Goal: Task Accomplishment & Management: Manage account settings

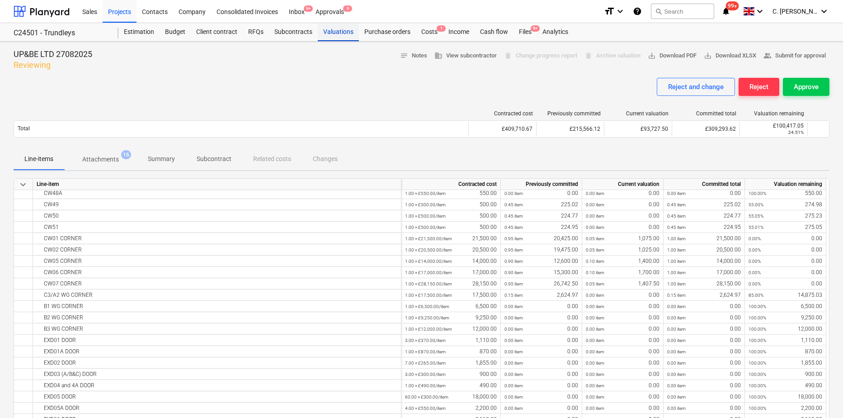
click at [339, 32] on div "Valuations" at bounding box center [338, 32] width 41 height 18
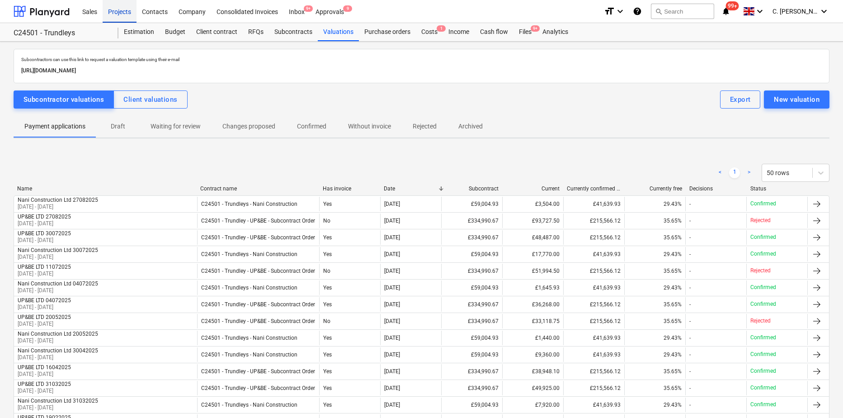
click at [118, 13] on div "Projects" at bounding box center [120, 11] width 34 height 23
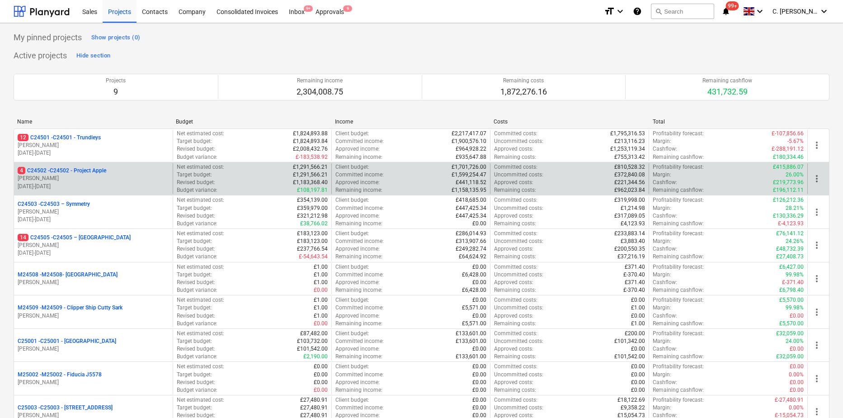
click at [82, 176] on p "[PERSON_NAME]" at bounding box center [93, 178] width 151 height 8
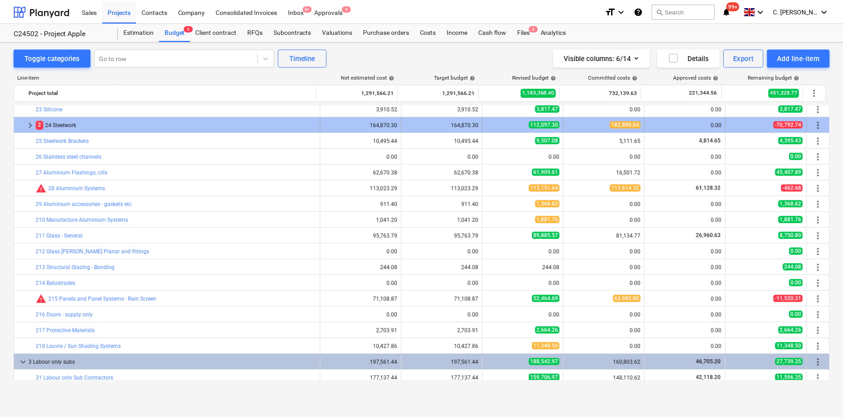
scroll to position [181, 0]
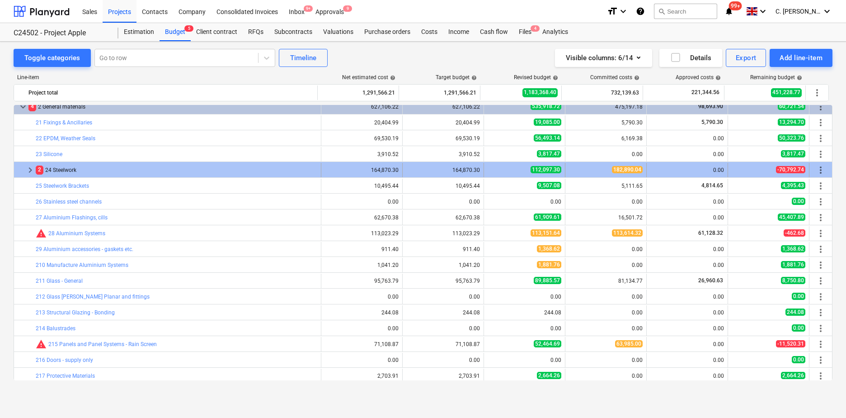
click at [258, 169] on div "2 24 Steelwork" at bounding box center [177, 170] width 282 height 14
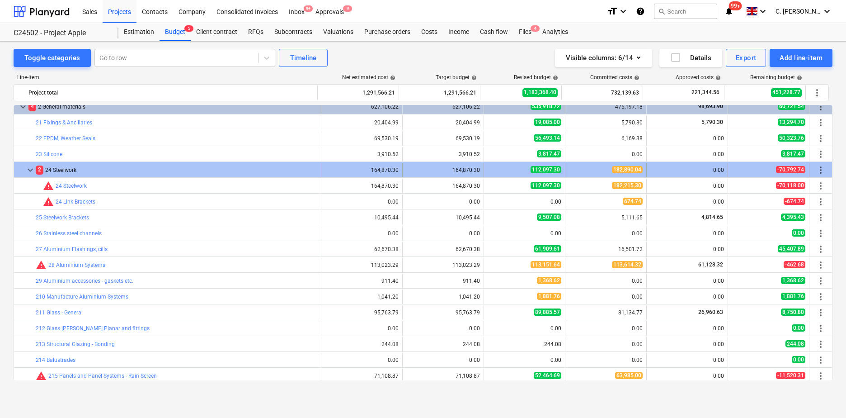
click at [69, 168] on div "2 24 Steelwork" at bounding box center [177, 170] width 282 height 14
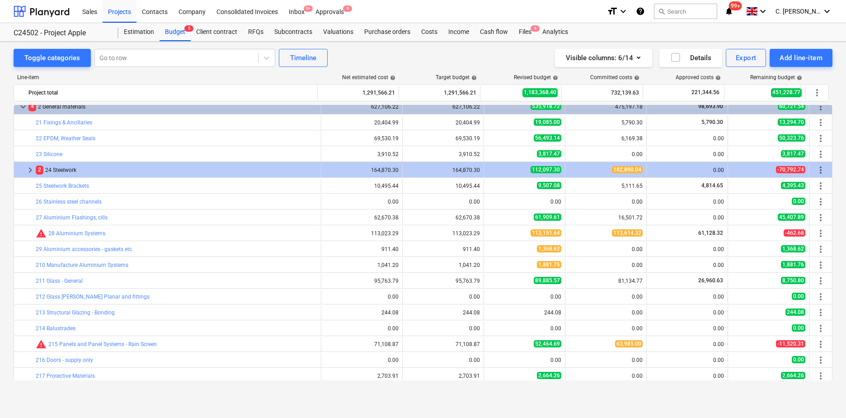
click at [69, 168] on div "2 24 Steelwork" at bounding box center [177, 170] width 282 height 14
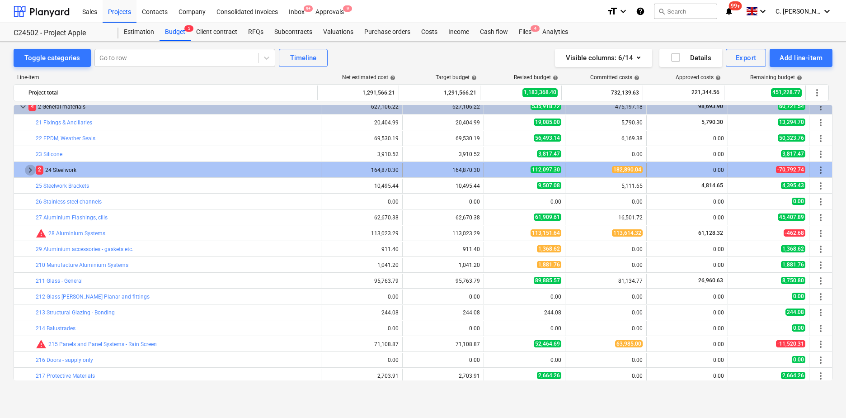
click at [29, 172] on span "keyboard_arrow_right" at bounding box center [30, 170] width 11 height 11
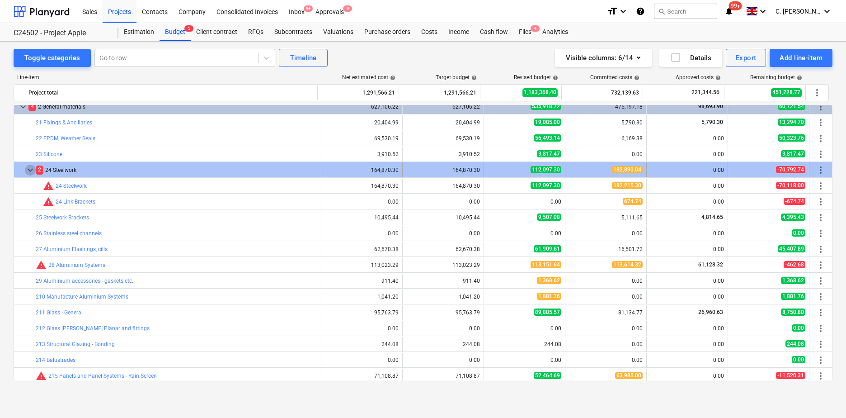
click at [29, 173] on span "keyboard_arrow_down" at bounding box center [30, 170] width 11 height 11
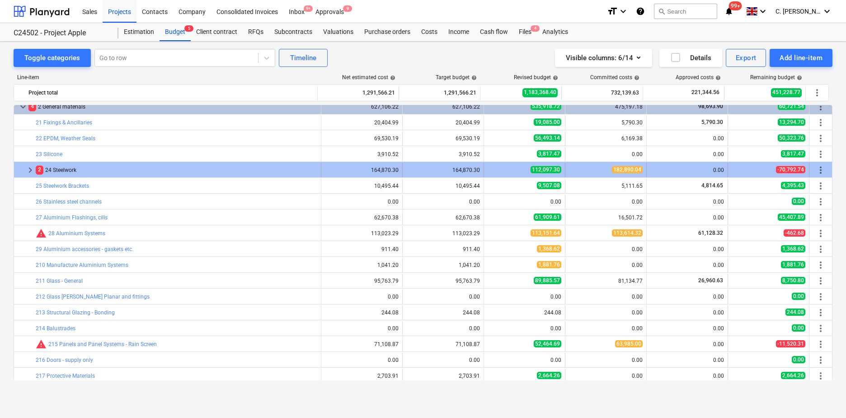
click at [57, 172] on div "2 24 Steelwork" at bounding box center [177, 170] width 282 height 14
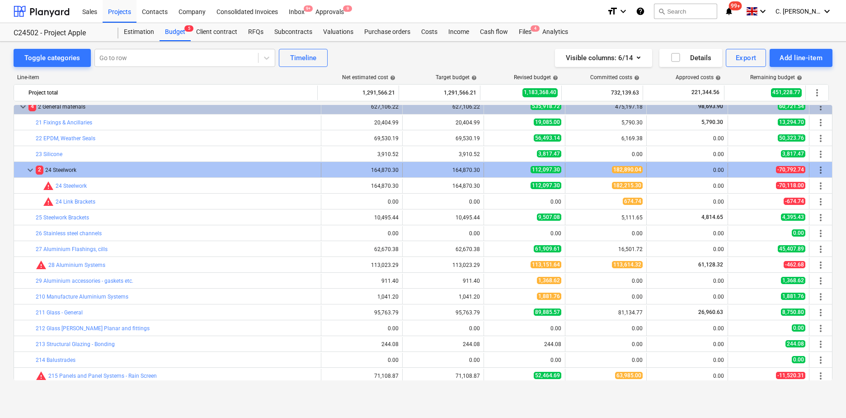
click at [60, 170] on div "2 24 Steelwork" at bounding box center [177, 170] width 282 height 14
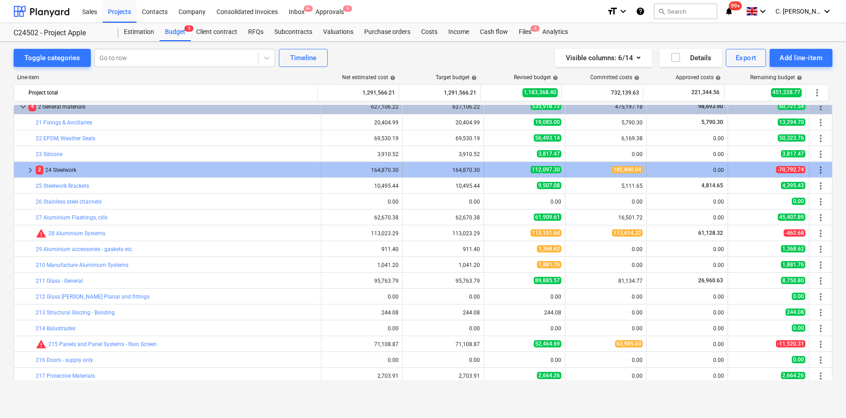
click at [57, 170] on div "2 24 Steelwork" at bounding box center [177, 170] width 282 height 14
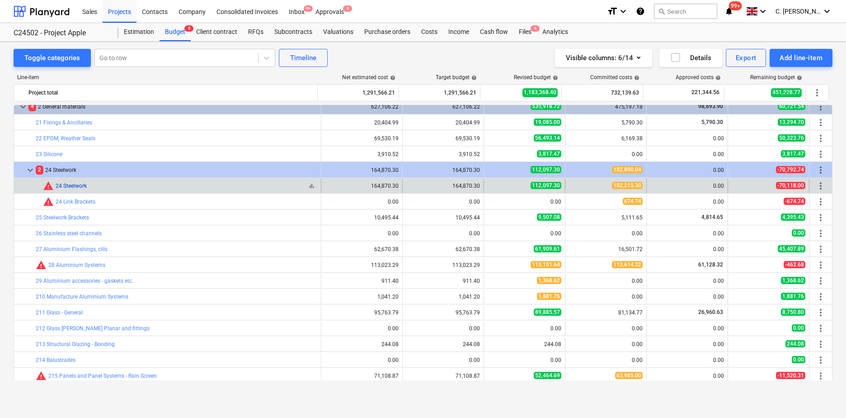
click at [74, 186] on link "24 Steelwork" at bounding box center [71, 186] width 31 height 6
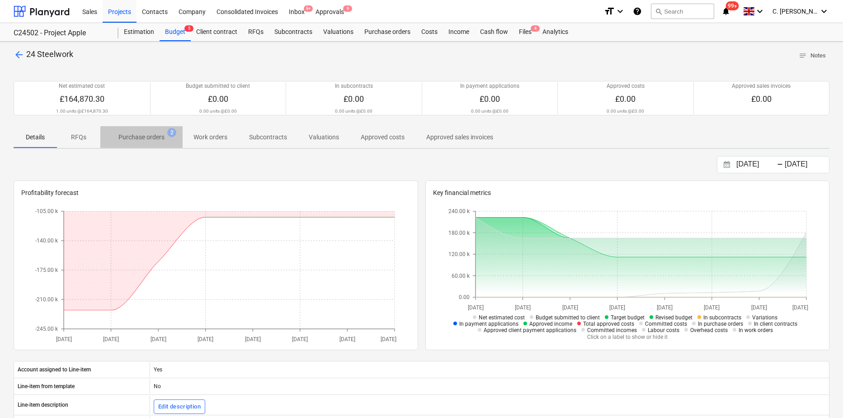
click at [143, 137] on p "Purchase orders" at bounding box center [141, 136] width 46 height 9
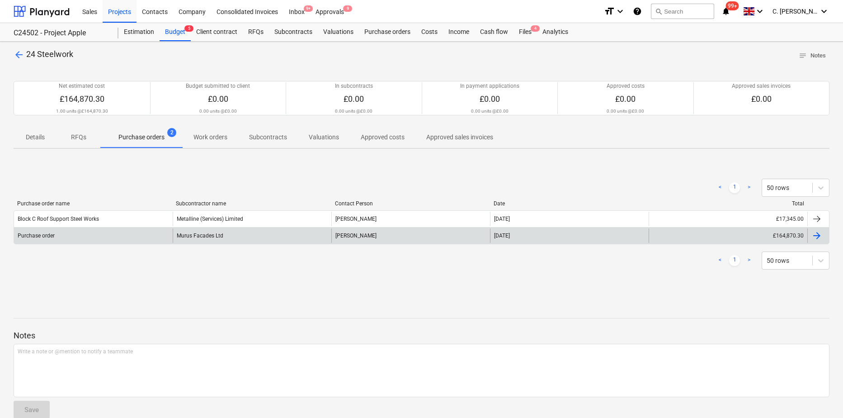
click at [235, 235] on div "Murus Facades Ltd" at bounding box center [252, 235] width 159 height 14
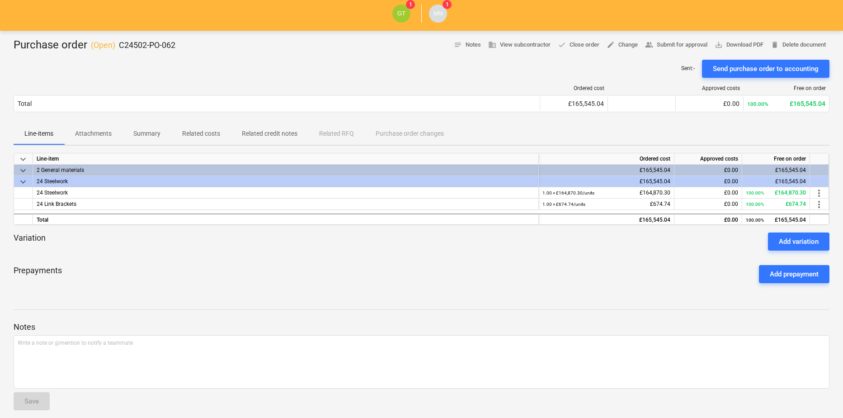
scroll to position [63, 0]
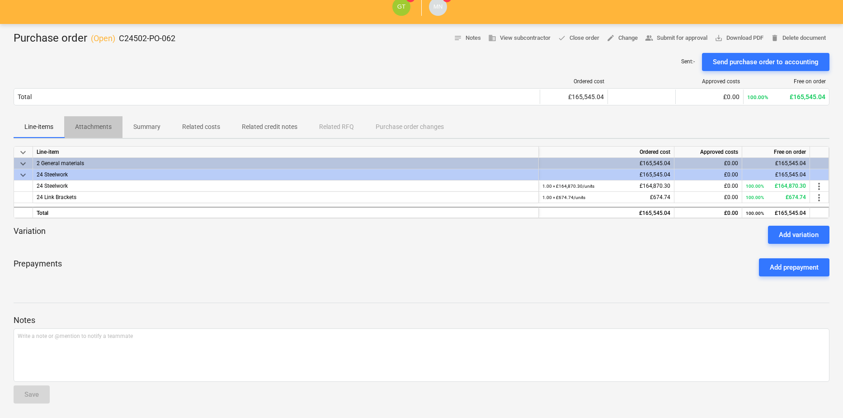
click at [101, 126] on p "Attachments" at bounding box center [93, 126] width 37 height 9
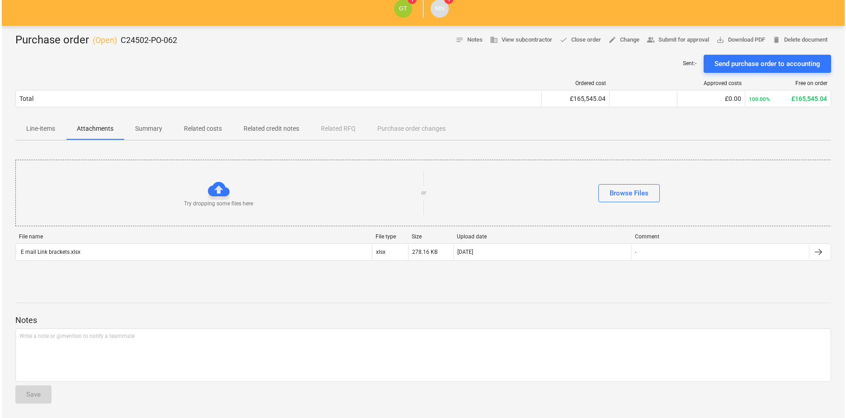
scroll to position [61, 0]
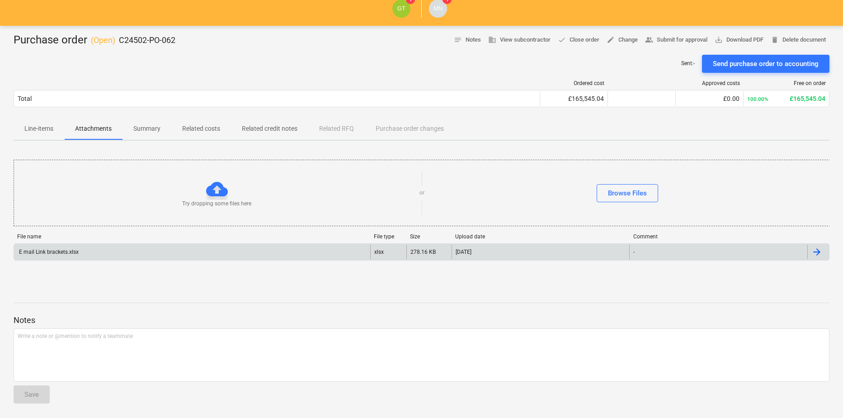
click at [71, 253] on div "E mail Link brackets.xlsx" at bounding box center [48, 252] width 61 height 6
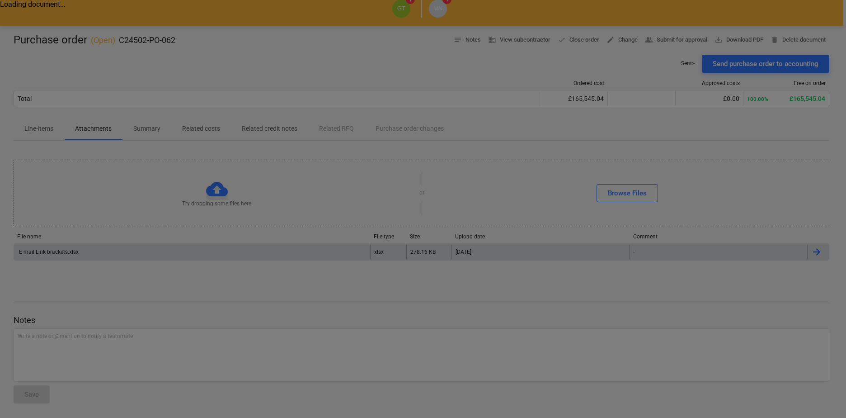
click at [59, 271] on div at bounding box center [423, 209] width 846 height 418
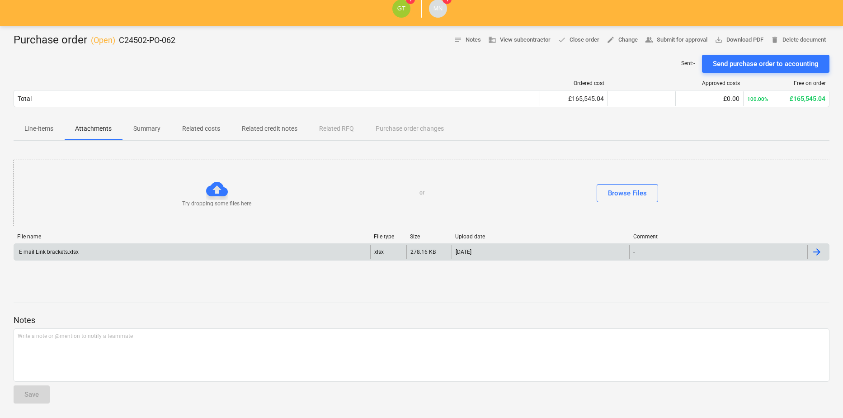
click at [151, 127] on p "Summary" at bounding box center [146, 128] width 27 height 9
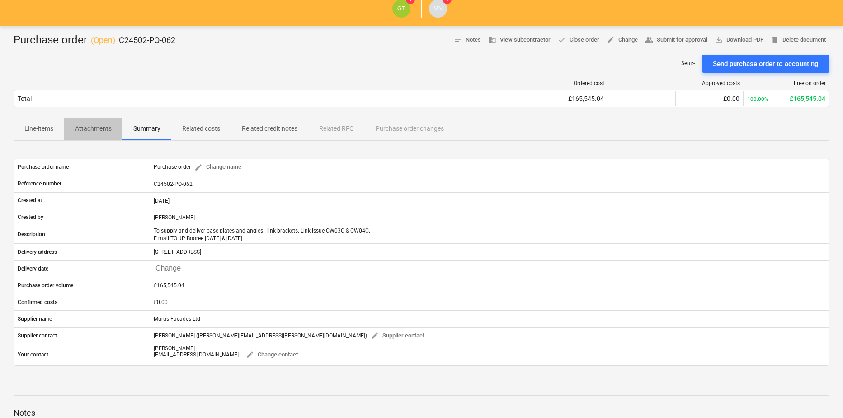
click at [80, 129] on p "Attachments" at bounding box center [93, 128] width 37 height 9
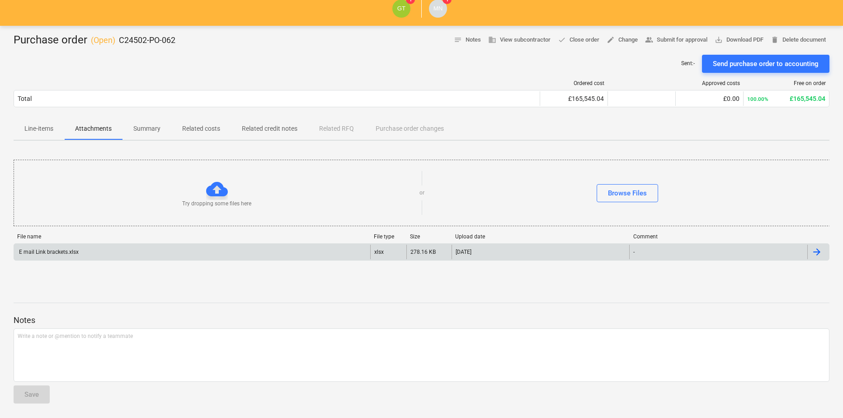
click at [819, 252] on div at bounding box center [816, 251] width 11 height 11
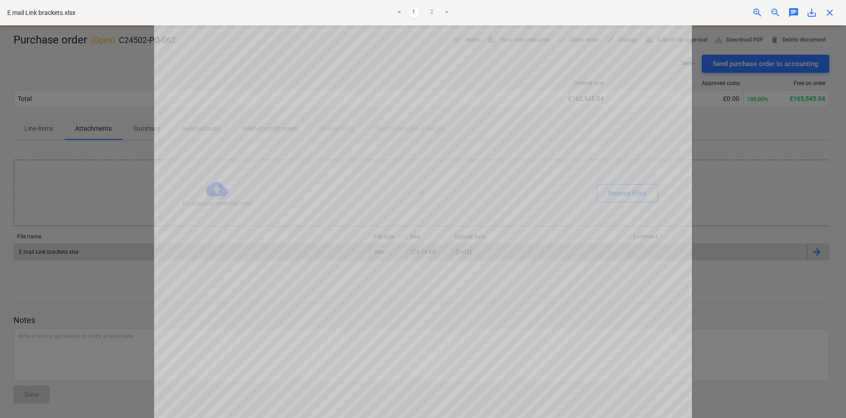
click at [131, 277] on div at bounding box center [423, 221] width 846 height 392
click at [722, 281] on div at bounding box center [423, 221] width 846 height 392
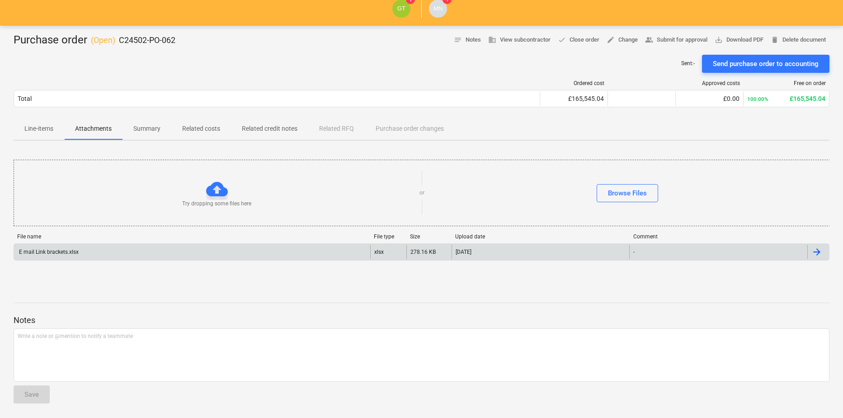
click at [45, 252] on div "E mail Link brackets.xlsx" at bounding box center [48, 252] width 61 height 6
click at [50, 250] on div "E mail Link brackets.xlsx" at bounding box center [48, 252] width 61 height 6
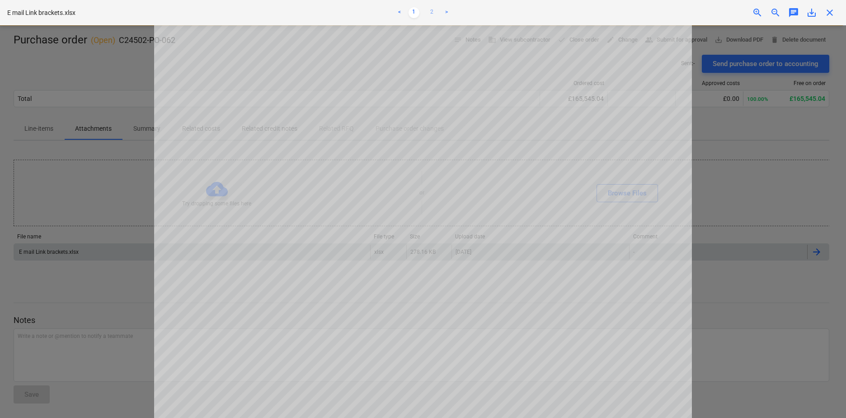
click at [435, 13] on link "2" at bounding box center [432, 12] width 11 height 11
click at [414, 13] on link "1" at bounding box center [414, 12] width 11 height 11
click at [780, 283] on div at bounding box center [423, 221] width 846 height 392
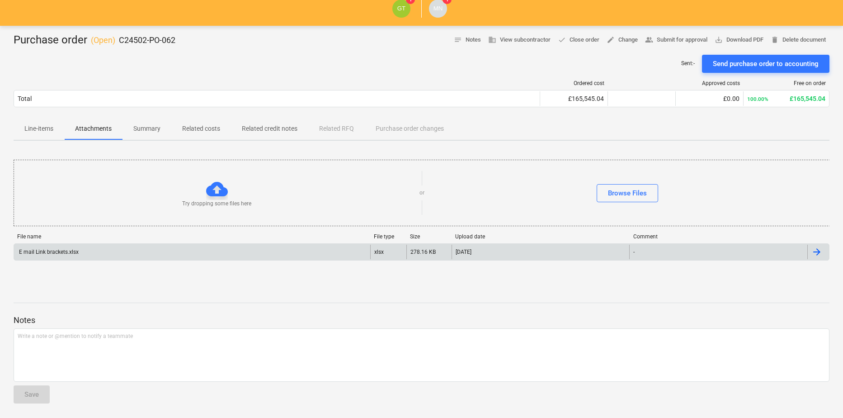
click at [35, 127] on p "Line-items" at bounding box center [38, 128] width 29 height 9
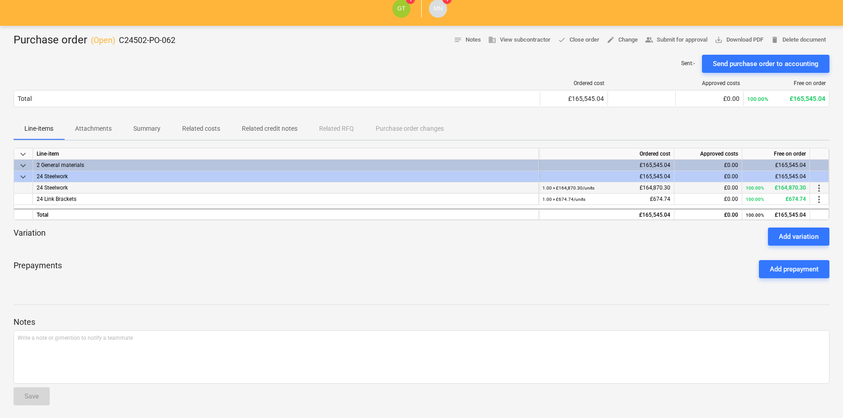
click at [75, 188] on div "24 Steelwork" at bounding box center [286, 187] width 506 height 11
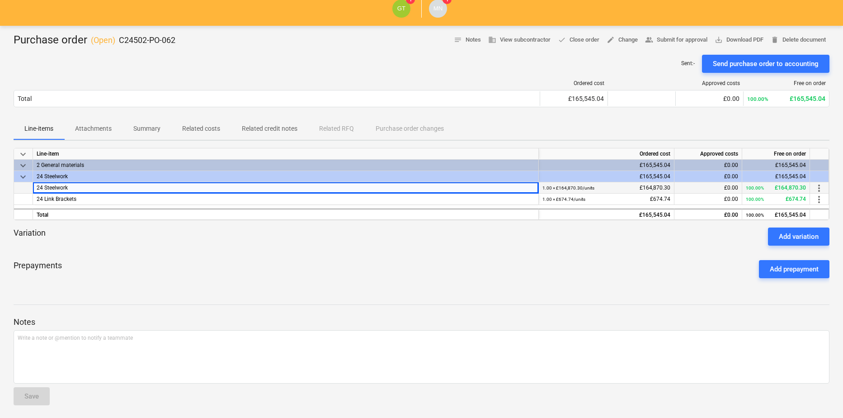
click at [818, 187] on span "more_vert" at bounding box center [819, 188] width 11 height 11
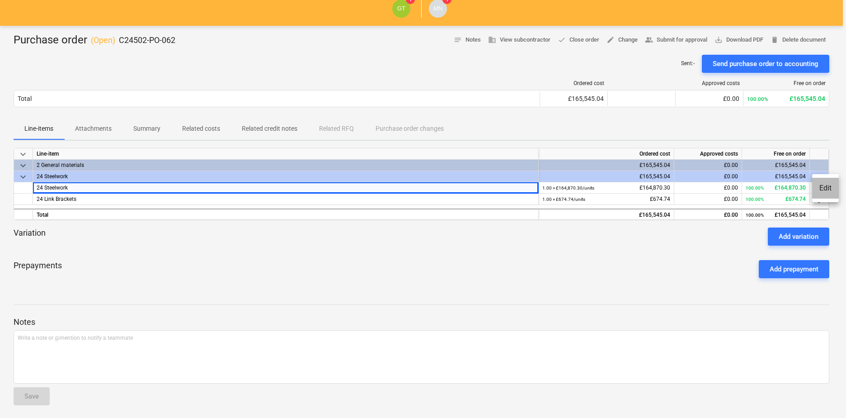
click at [828, 188] on li "Edit" at bounding box center [825, 188] width 27 height 21
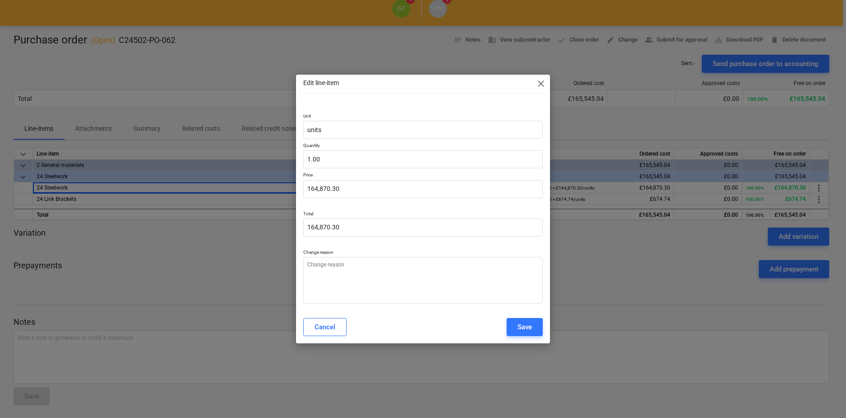
type textarea "x"
click at [325, 329] on div "Cancel" at bounding box center [325, 327] width 21 height 12
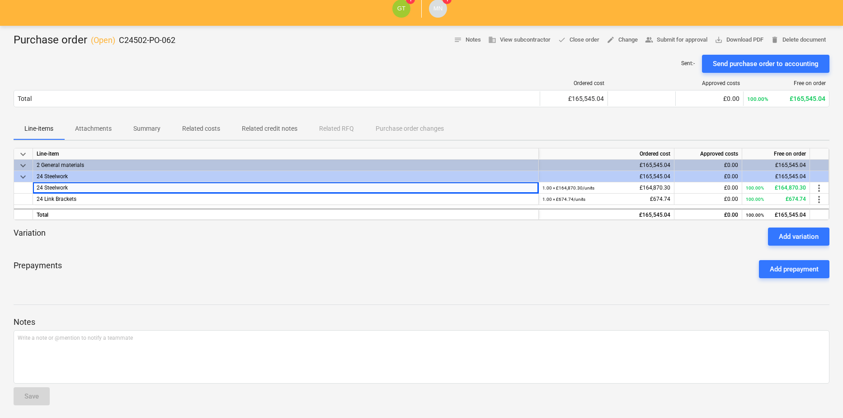
click at [98, 125] on p "Attachments" at bounding box center [93, 128] width 37 height 9
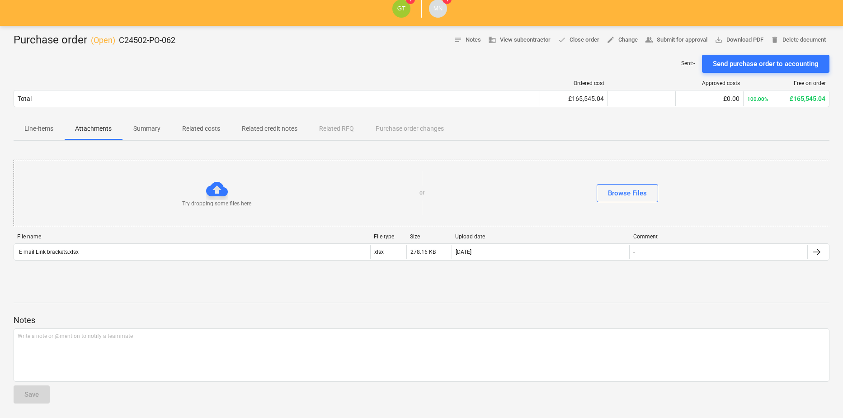
click at [150, 126] on p "Summary" at bounding box center [146, 128] width 27 height 9
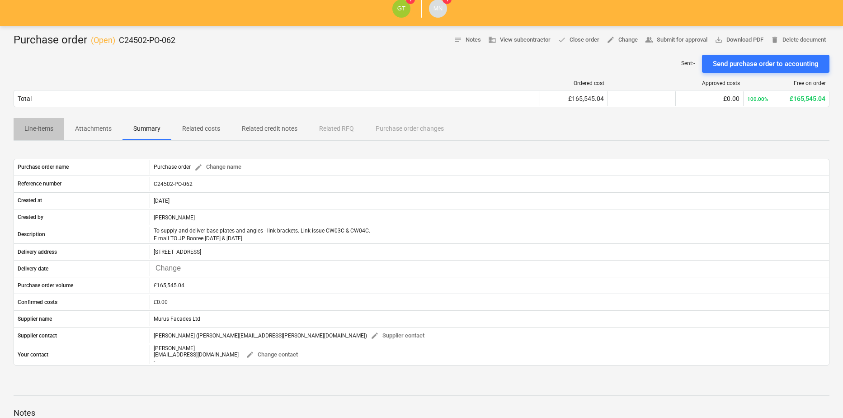
click at [40, 127] on p "Line-items" at bounding box center [38, 128] width 29 height 9
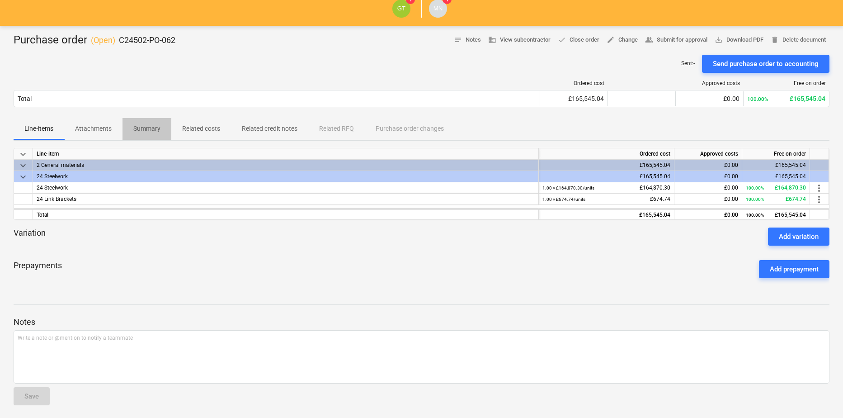
click at [152, 128] on p "Summary" at bounding box center [146, 128] width 27 height 9
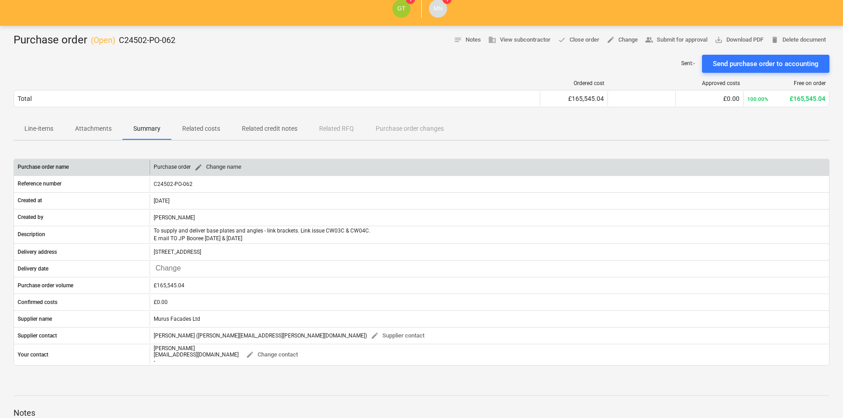
click at [221, 165] on span "edit Change name" at bounding box center [217, 167] width 47 height 10
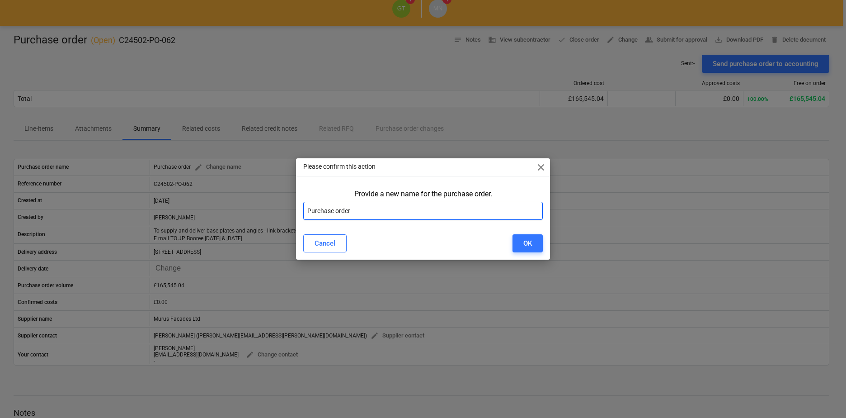
click at [358, 214] on input "Purchase order" at bounding box center [423, 211] width 240 height 18
drag, startPoint x: 334, startPoint y: 208, endPoint x: 219, endPoint y: 213, distance: 115.4
click at [219, 213] on div "Please confirm this action close Provide a new name for the purchase order. Pur…" at bounding box center [423, 209] width 846 height 418
click at [319, 246] on div "Cancel" at bounding box center [325, 243] width 21 height 12
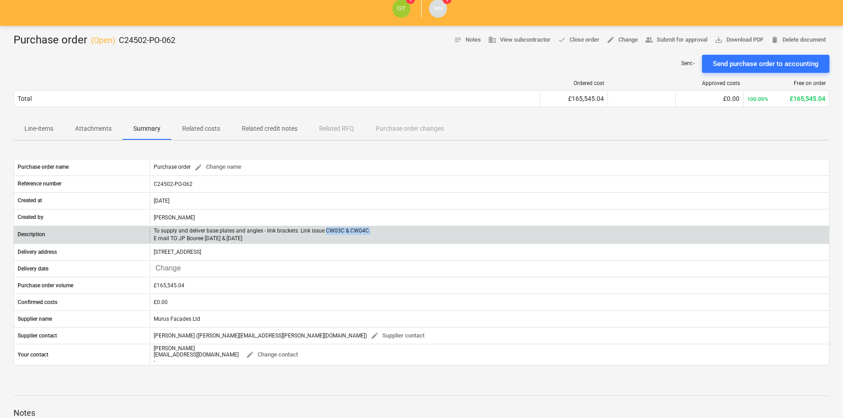
drag, startPoint x: 325, startPoint y: 232, endPoint x: 388, endPoint y: 232, distance: 63.3
click at [388, 232] on div "To supply and deliver base plates and angles - link brackets. Link issue CW03C …" at bounding box center [489, 234] width 679 height 15
copy p "CW03C & CW04C."
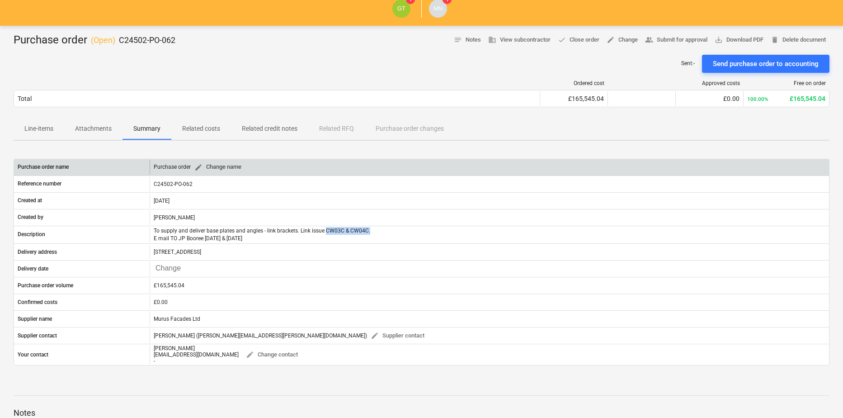
click at [223, 167] on span "edit Change name" at bounding box center [217, 167] width 47 height 10
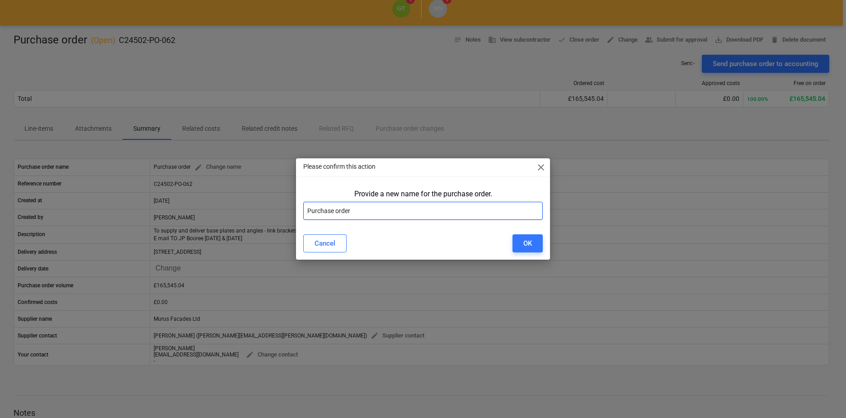
drag, startPoint x: 353, startPoint y: 211, endPoint x: 189, endPoint y: 204, distance: 164.7
click at [189, 204] on div "Please confirm this action close Provide a new name for the purchase order. Pur…" at bounding box center [423, 209] width 846 height 418
paste input "CW03C & CW04C."
type input "CW03C & CW04C Support Brackets"
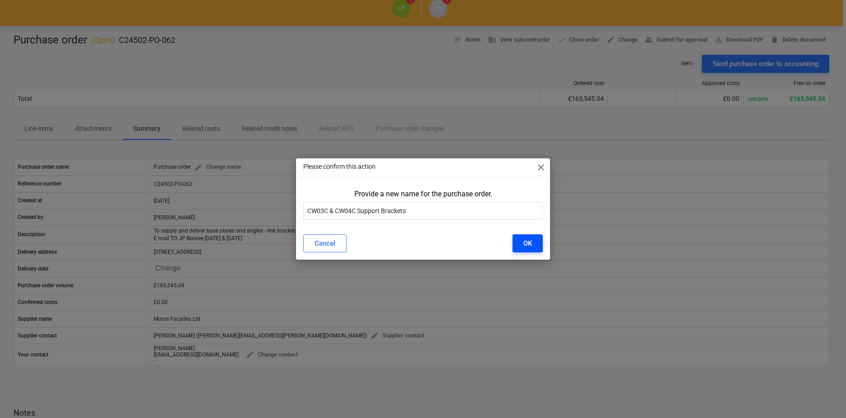
click at [523, 248] on div "OK" at bounding box center [527, 243] width 9 height 12
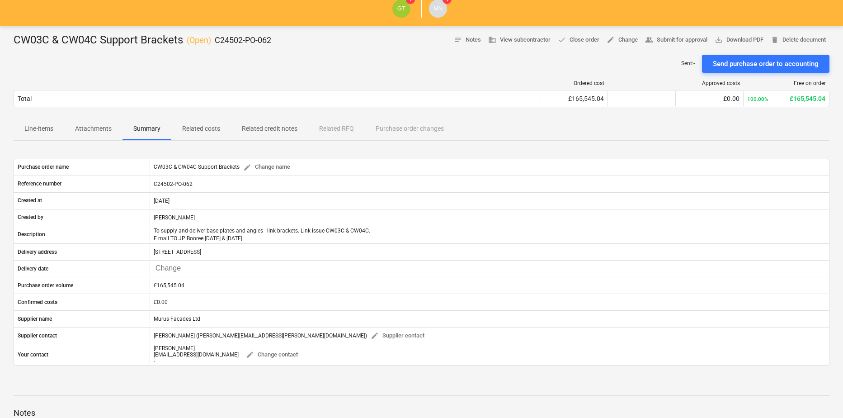
click at [87, 130] on p "Attachments" at bounding box center [93, 128] width 37 height 9
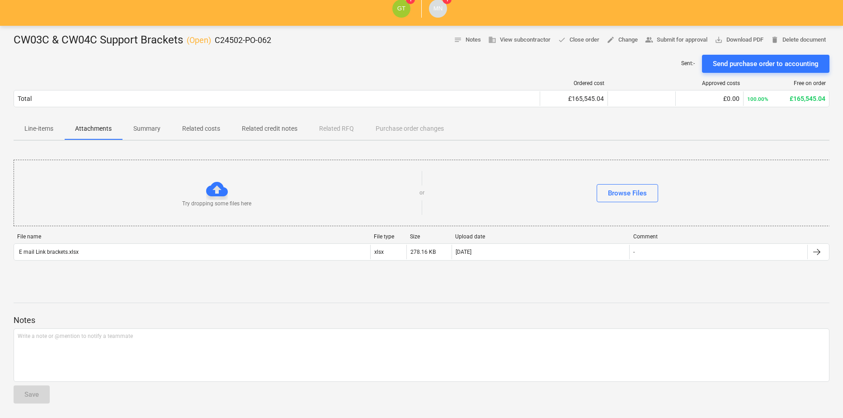
click at [39, 129] on p "Line-items" at bounding box center [38, 128] width 29 height 9
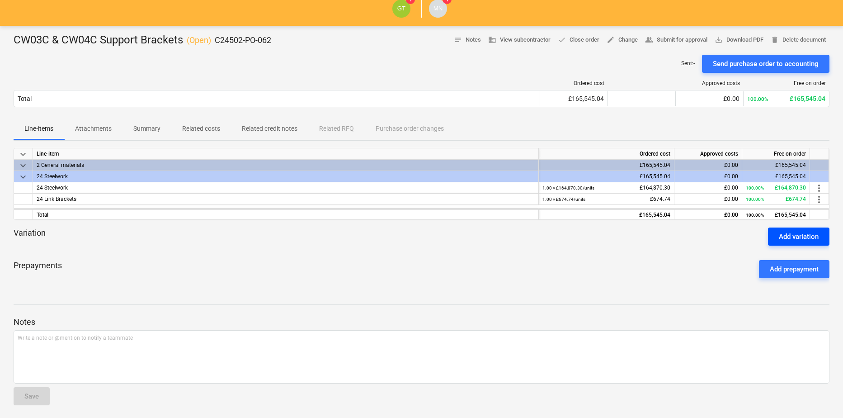
click at [804, 238] on div "Add variation" at bounding box center [799, 237] width 40 height 12
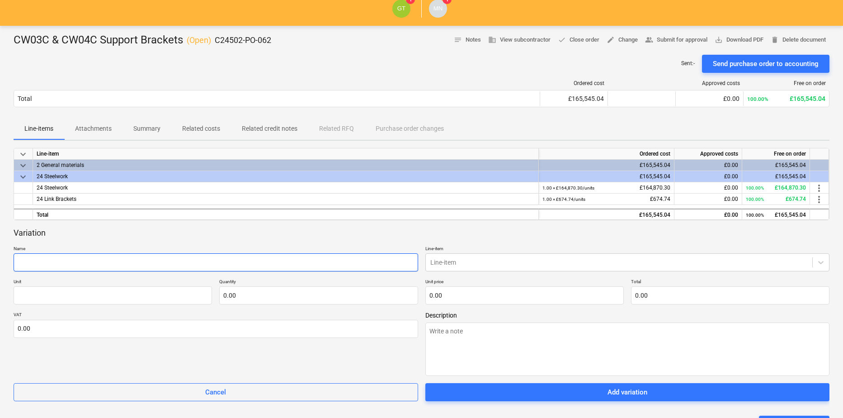
click at [226, 268] on input "text" at bounding box center [216, 262] width 405 height 18
click at [53, 264] on input "text" at bounding box center [216, 262] width 405 height 18
type textarea "x"
type input "C"
type textarea "x"
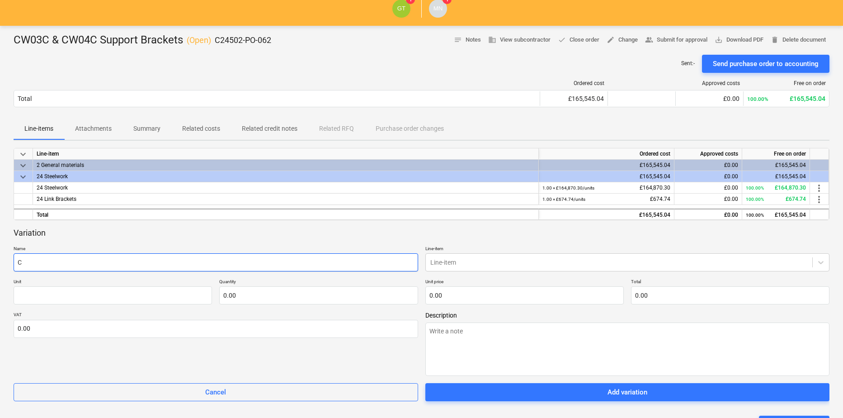
type input "Co"
type textarea "x"
type input "Coo"
type textarea "x"
type input "Coor"
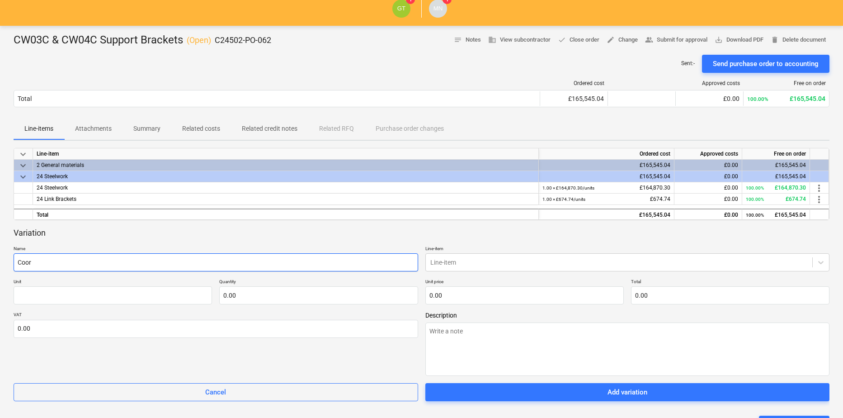
type textarea "x"
type input "[PERSON_NAME]"
type textarea "x"
type input "Coorec"
type textarea "x"
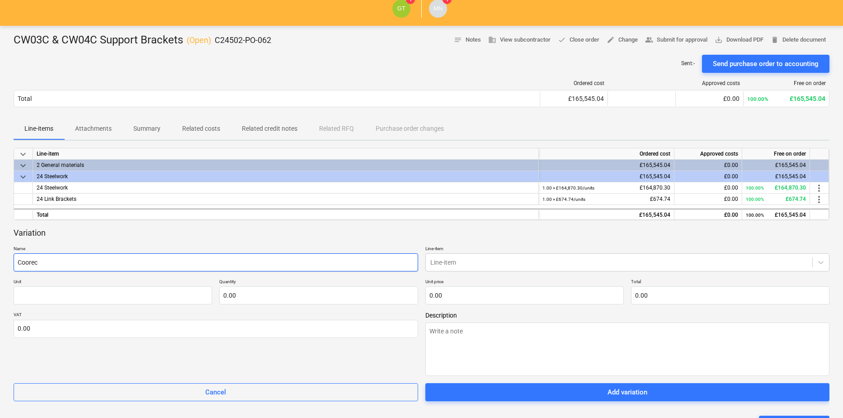
type input "Coorect"
type textarea "x"
type input "Coorecti"
type textarea "x"
type input "Coorectio"
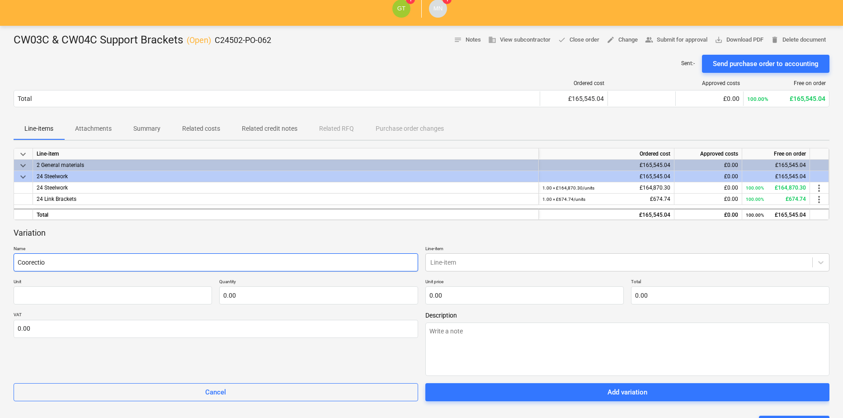
type textarea "x"
type input "Coorection"
type textarea "x"
type input "Coorection"
type textarea "x"
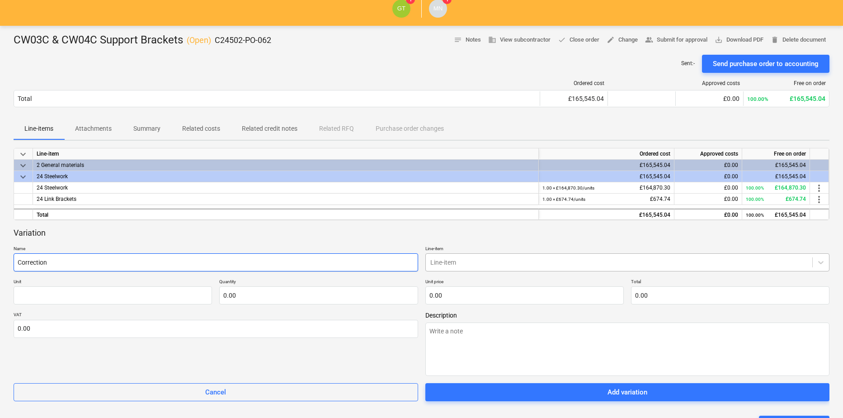
type input "Correction"
click at [508, 264] on div at bounding box center [619, 262] width 378 height 9
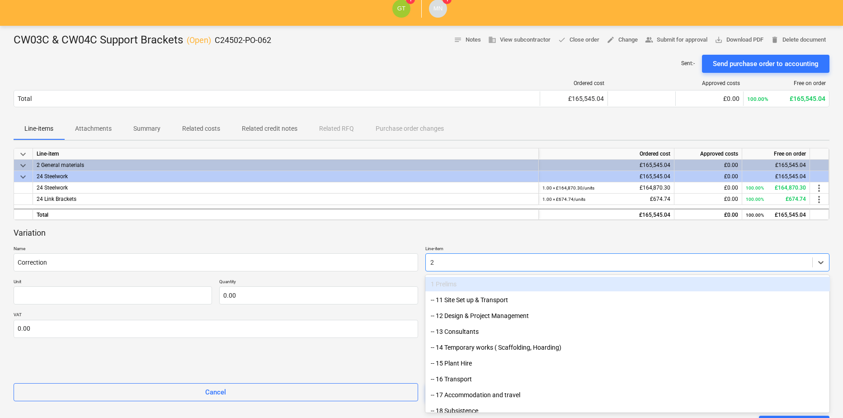
type input "24"
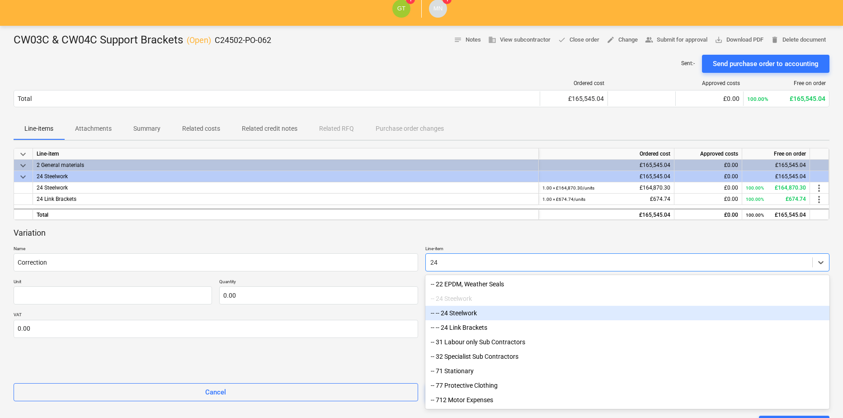
click at [459, 316] on div "-- -- 24 Steelwork" at bounding box center [627, 313] width 405 height 14
type textarea "x"
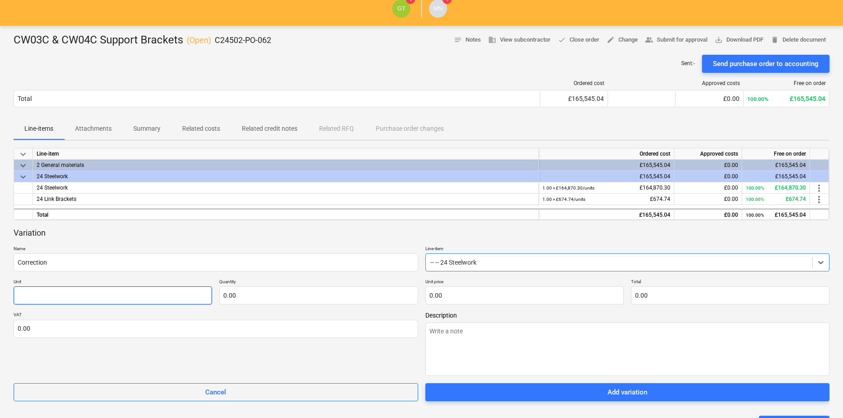
click at [65, 296] on input "text" at bounding box center [113, 295] width 198 height 18
type textarea "x"
type input "U"
type textarea "x"
type input "Un"
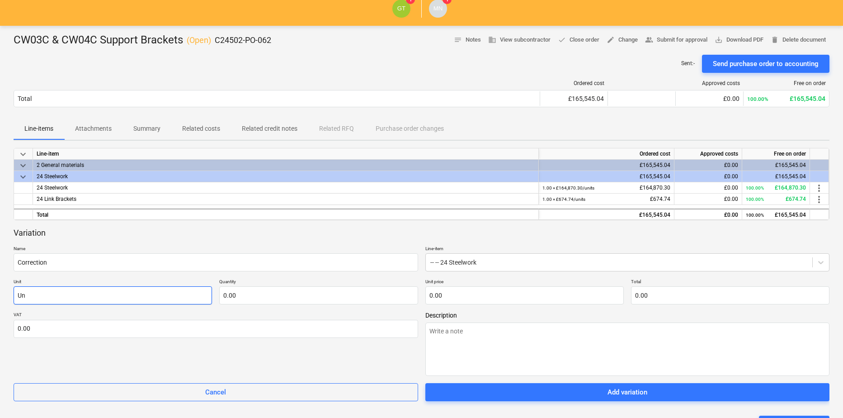
type textarea "x"
type input "Uni"
type textarea "x"
type input "Unit"
click at [642, 187] on div "1.00 × £164,870.30 / units £164,870.30" at bounding box center [606, 187] width 128 height 11
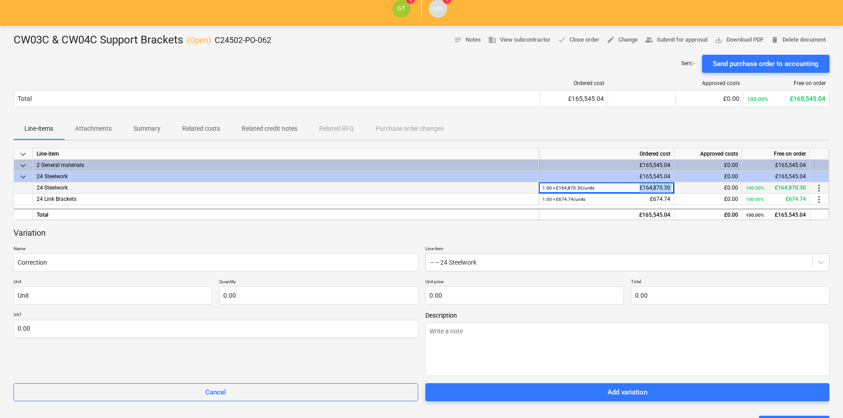
drag, startPoint x: 640, startPoint y: 188, endPoint x: 676, endPoint y: 186, distance: 35.7
click at [0, 0] on div "24 Steelwork 1.00 × £164,870.30 / units £164,870.30 £0.00 100.00% £164,870.30 m…" at bounding box center [0, 0] width 0 height 0
copy div "£164,870.30"
click at [313, 295] on input "text" at bounding box center [318, 295] width 198 height 18
type textarea "x"
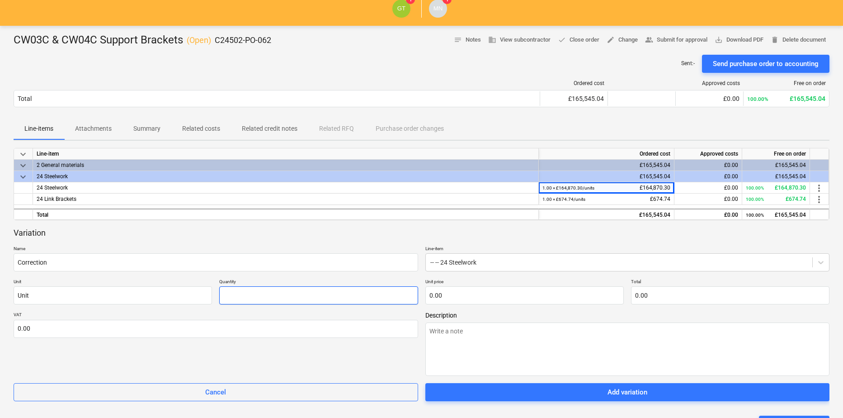
type input "-"
type textarea "x"
type input "-1.00"
click at [464, 299] on input "text" at bounding box center [524, 295] width 198 height 18
paste input "£164,870.30"
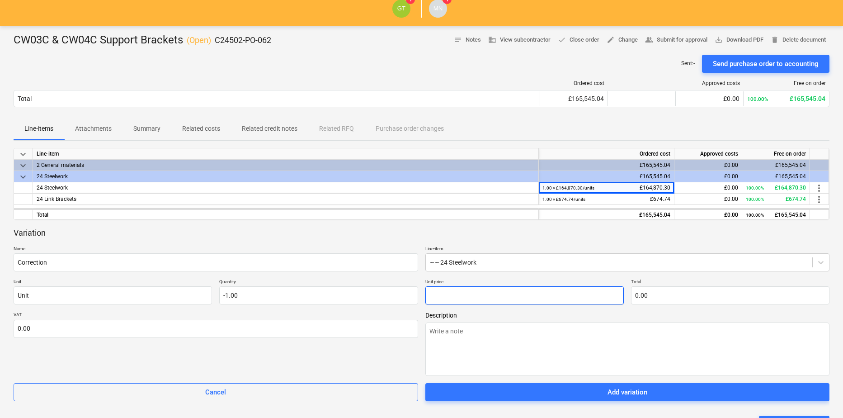
type textarea "x"
type input "0.00"
click at [469, 338] on textarea at bounding box center [627, 348] width 405 height 53
click at [467, 296] on input "text" at bounding box center [524, 295] width 198 height 18
click at [498, 296] on input "text" at bounding box center [524, 295] width 198 height 18
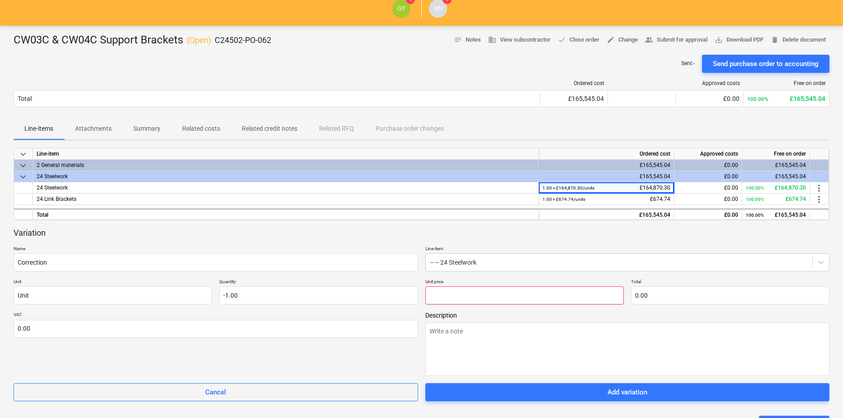
paste input "£164,870.30"
type textarea "x"
type input "£164,870.30"
click at [433, 299] on input "£164,870.30" at bounding box center [524, 295] width 198 height 18
type textarea "x"
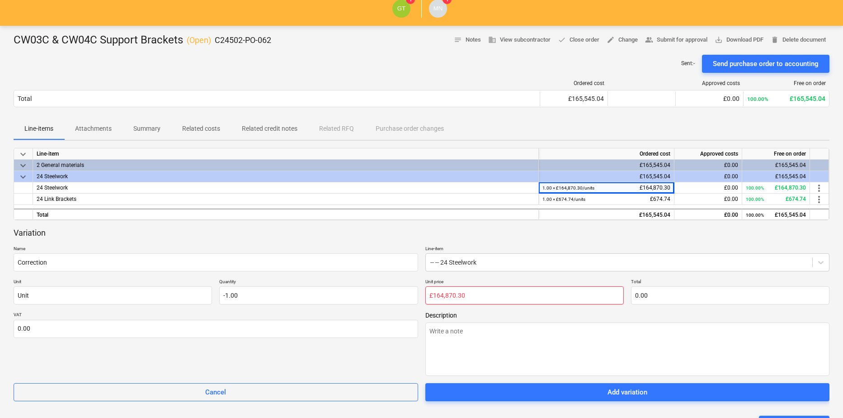
type input "164,870.30"
type input "-164,870.30"
type input "164,870.30"
click at [466, 350] on textarea at bounding box center [627, 348] width 405 height 53
type textarea "x"
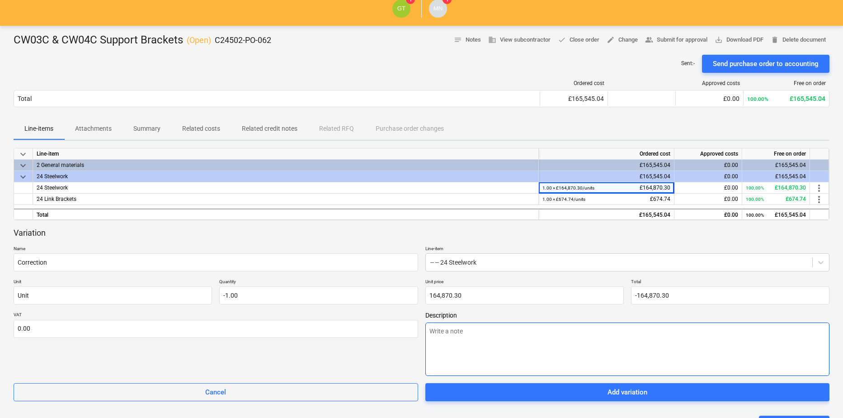
type textarea "T"
type textarea "x"
type textarea "Th"
type textarea "x"
type textarea "Thi"
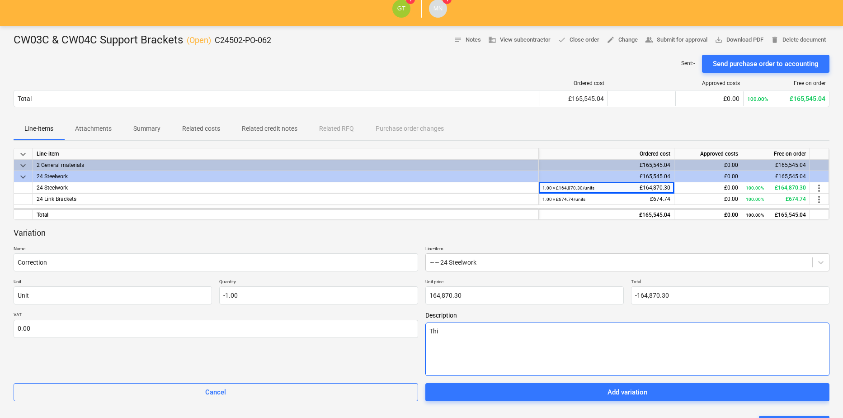
type textarea "x"
type textarea "This"
type textarea "x"
type textarea "This"
type textarea "x"
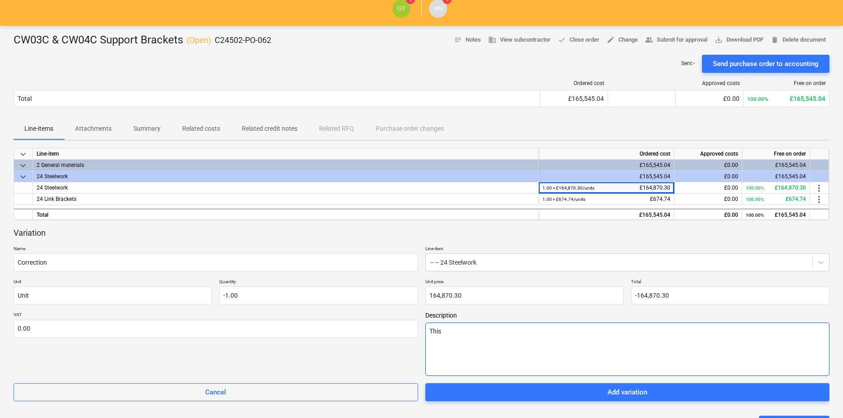
type textarea "This i"
type textarea "x"
type textarea "This is"
type textarea "x"
type textarea "This is"
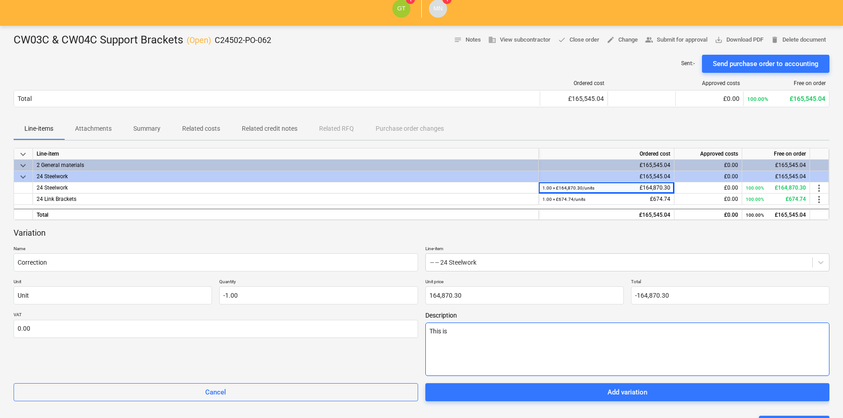
type textarea "x"
type textarea "This is a"
type textarea "x"
type textarea "This is a"
type textarea "x"
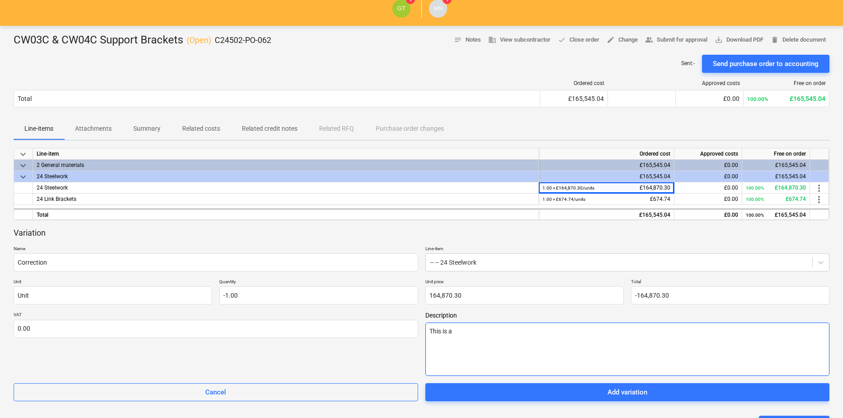
type textarea "This is a c"
type textarea "x"
type textarea "This is a co"
type textarea "x"
type textarea "This is a cor"
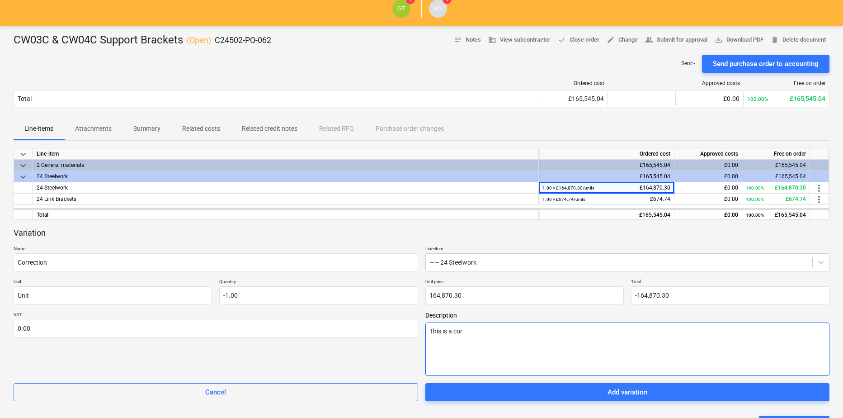
type textarea "x"
type textarea "This is a corr"
type textarea "x"
type textarea "This is a corre"
type textarea "x"
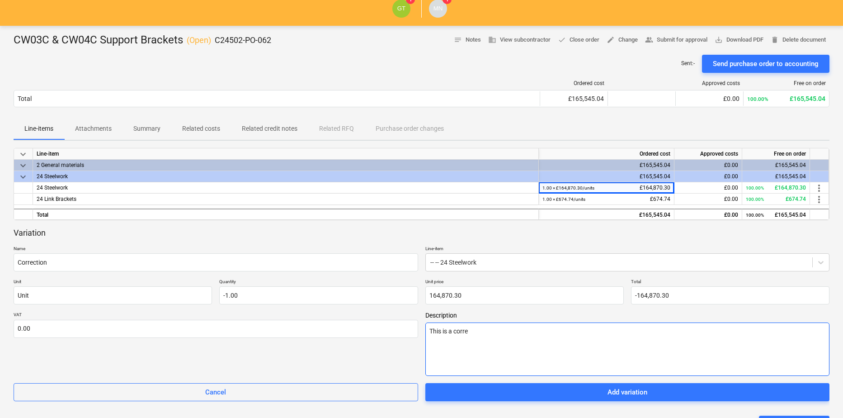
type textarea "This is a correc"
type textarea "x"
type textarea "This is a correct"
type textarea "x"
type textarea "This is a correcti"
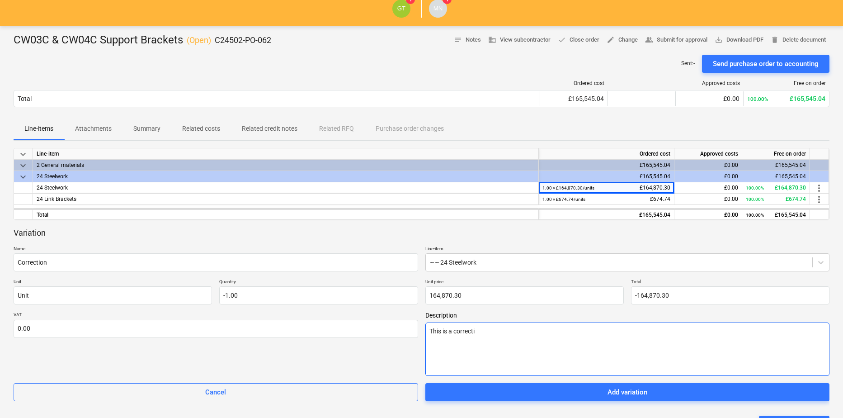
type textarea "x"
type textarea "This is a correctio"
type textarea "x"
type textarea "This is a correction"
type textarea "x"
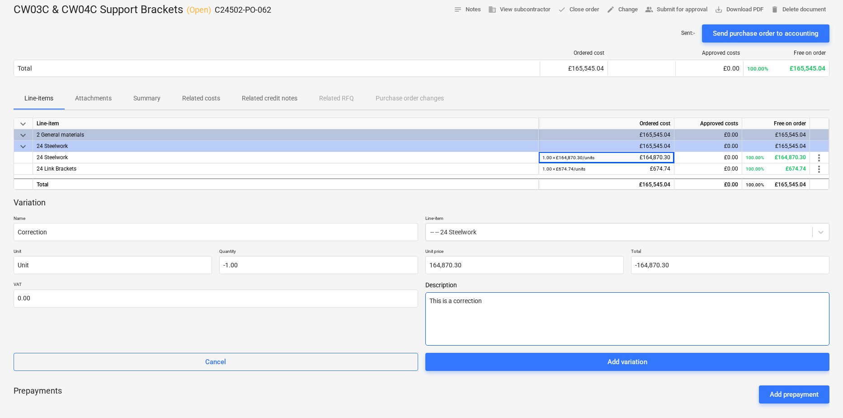
scroll to position [106, 0]
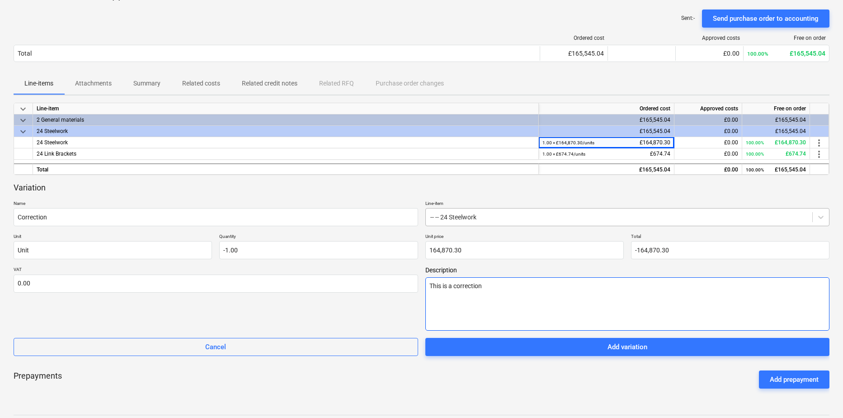
type textarea "This is a correction"
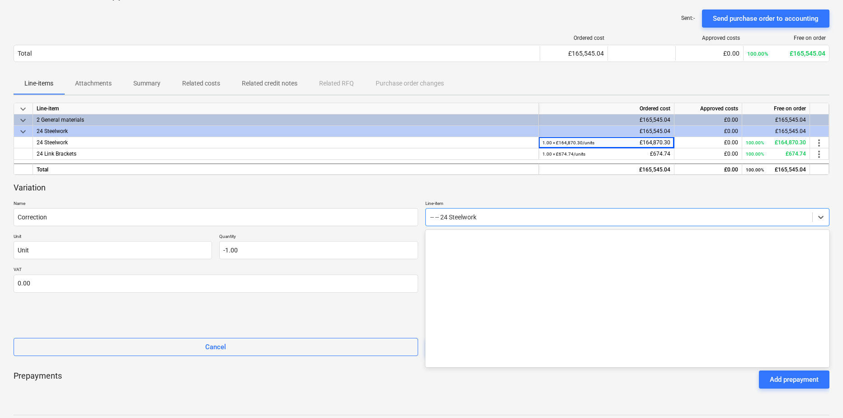
click at [436, 219] on div at bounding box center [619, 216] width 378 height 9
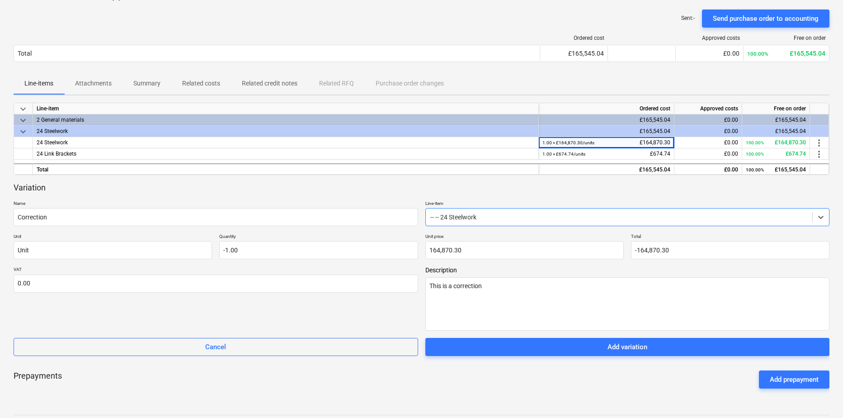
click at [450, 217] on div at bounding box center [619, 216] width 378 height 9
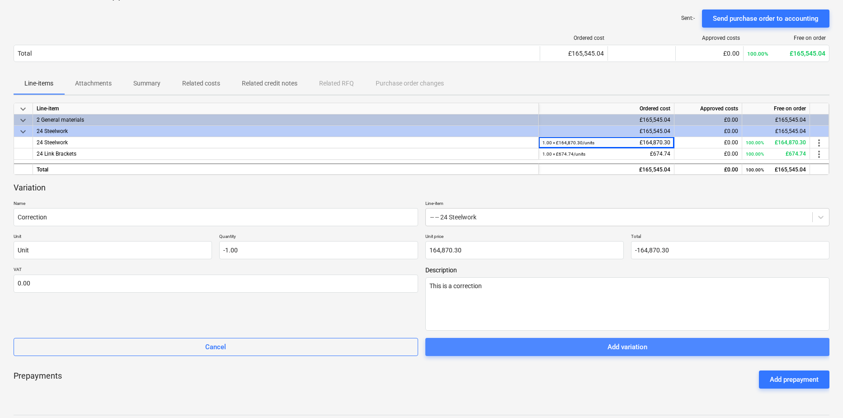
click at [630, 349] on div "Add variation" at bounding box center [627, 347] width 40 height 12
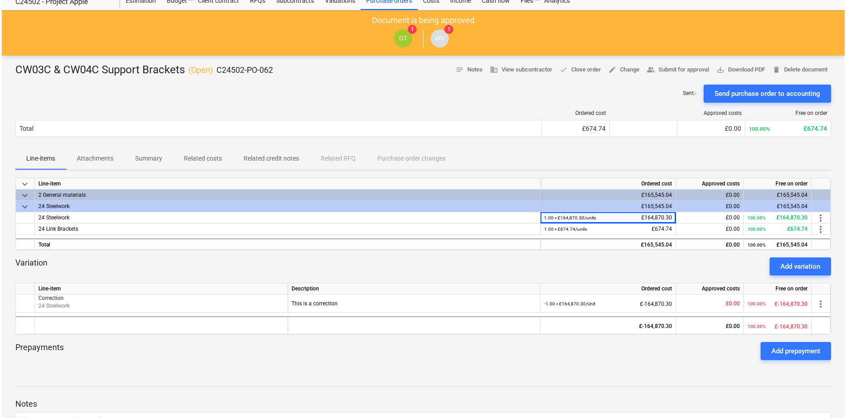
scroll to position [0, 0]
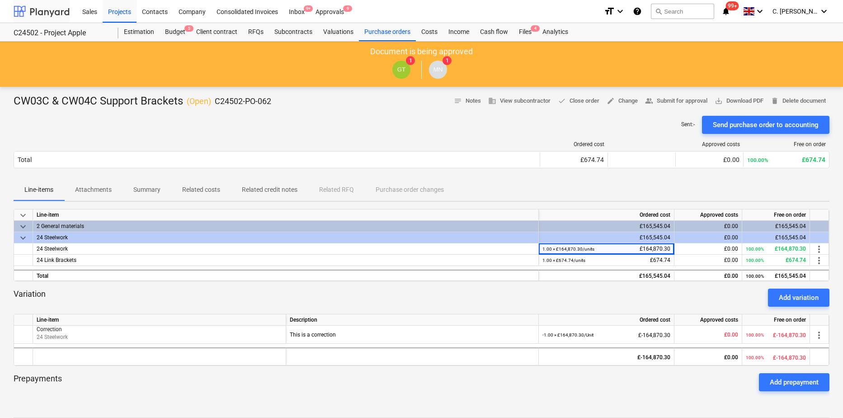
drag, startPoint x: 51, startPoint y: 8, endPoint x: 61, endPoint y: 16, distance: 13.6
click at [51, 8] on div at bounding box center [42, 11] width 56 height 23
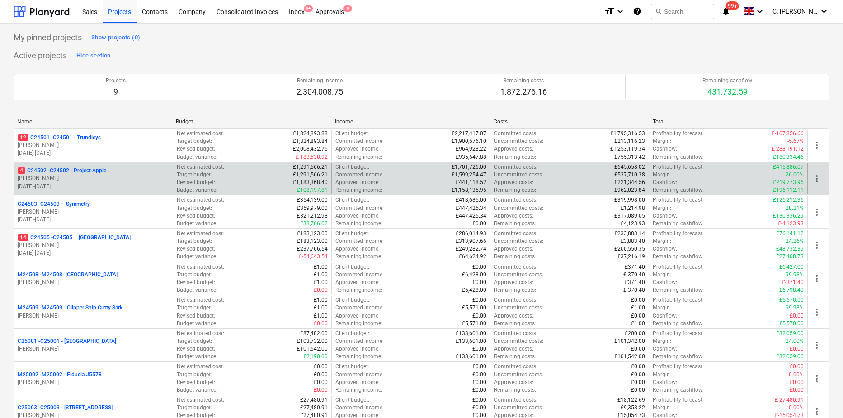
click at [92, 184] on p "[DATE] - [DATE]" at bounding box center [93, 187] width 151 height 8
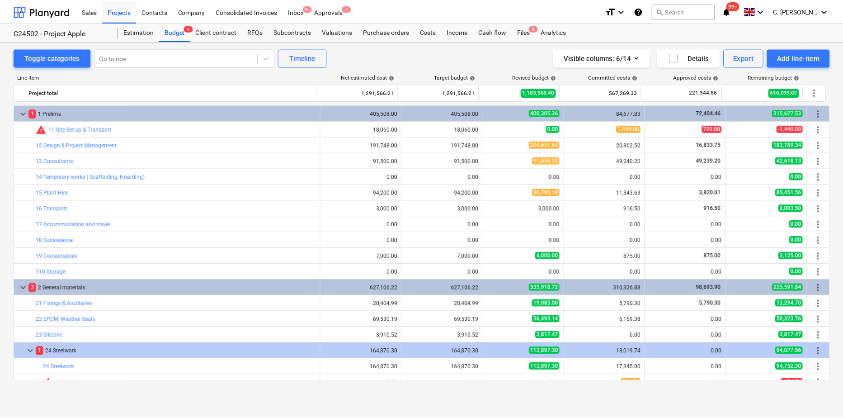
scroll to position [181, 0]
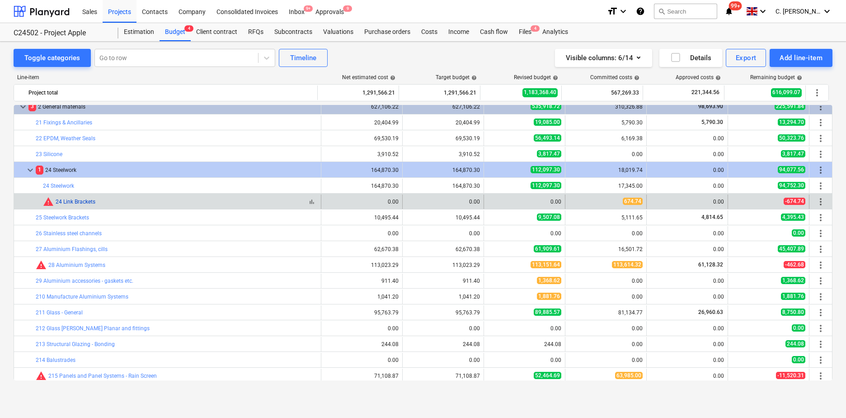
click at [75, 200] on link "24 Link Brackets" at bounding box center [76, 201] width 40 height 6
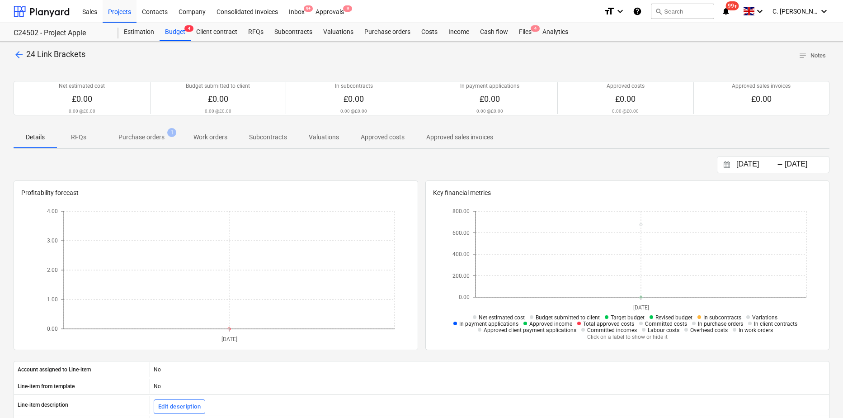
click at [135, 137] on p "Purchase orders" at bounding box center [141, 136] width 46 height 9
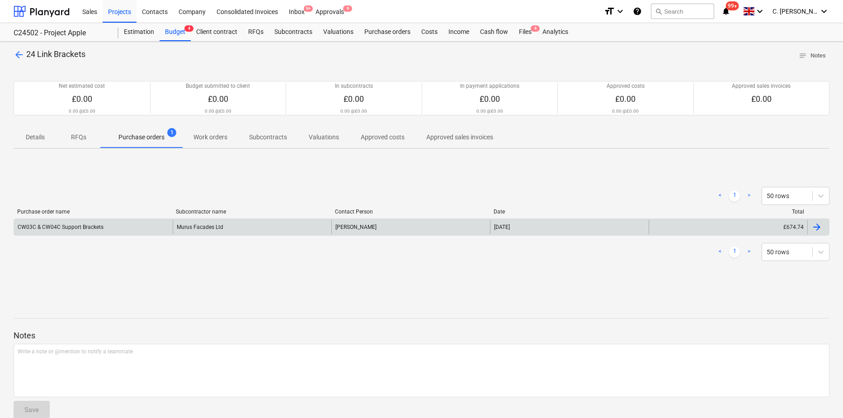
click at [78, 225] on div "CW03C & CW04C Support Brackets" at bounding box center [61, 227] width 86 height 6
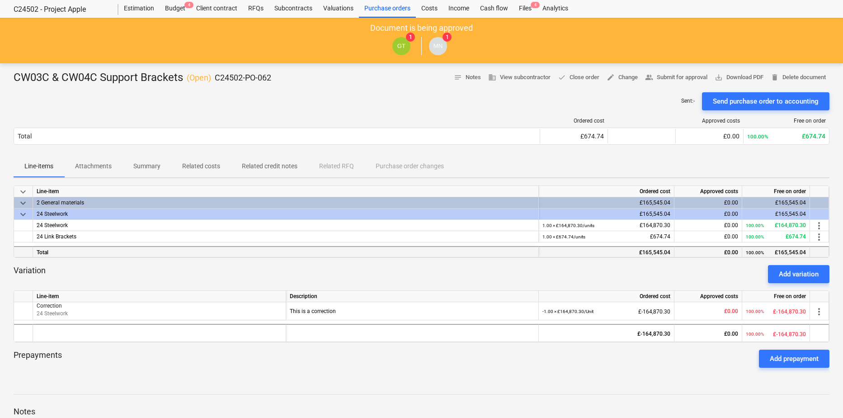
scroll to position [45, 0]
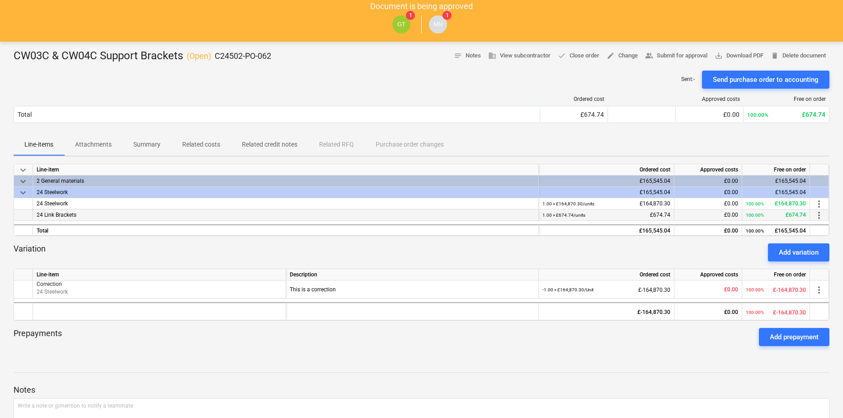
click at [818, 216] on span "more_vert" at bounding box center [819, 215] width 11 height 11
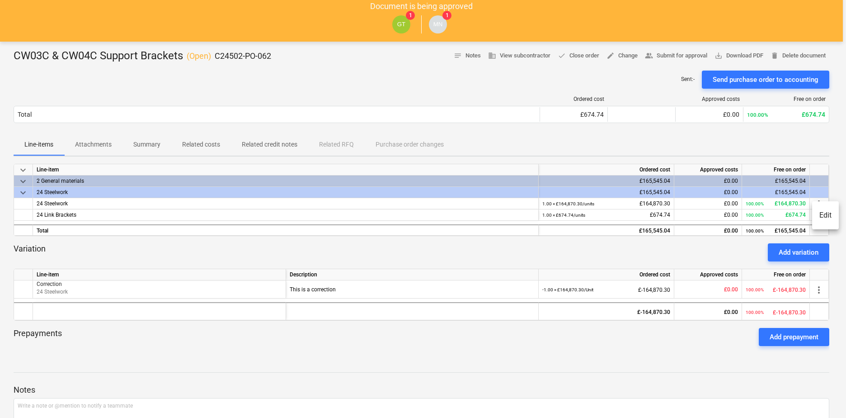
click at [830, 215] on li "Edit" at bounding box center [825, 215] width 27 height 21
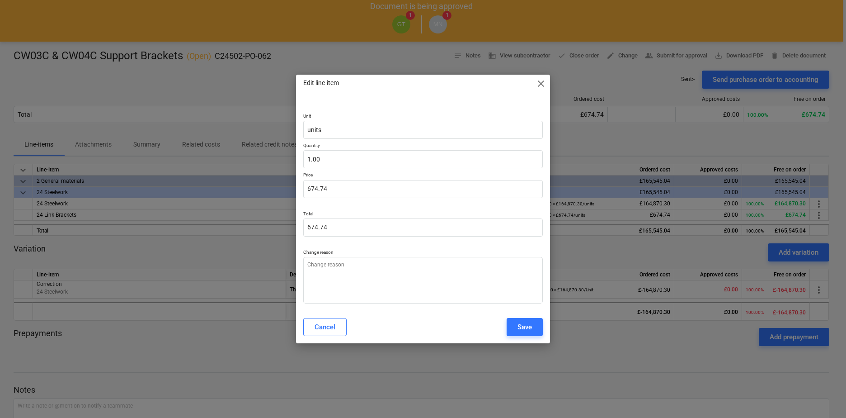
type textarea "x"
click at [308, 324] on button "Cancel" at bounding box center [324, 327] width 43 height 18
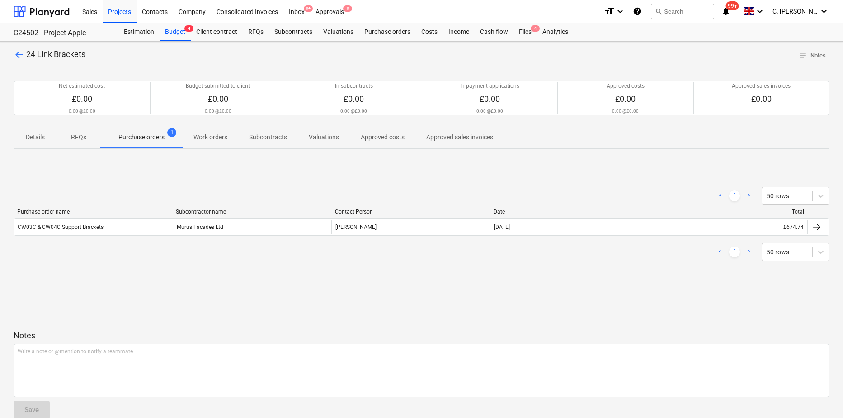
drag, startPoint x: 149, startPoint y: 140, endPoint x: 141, endPoint y: 141, distance: 8.2
click at [149, 140] on p "Purchase orders" at bounding box center [141, 136] width 46 height 9
click at [18, 56] on span "arrow_back" at bounding box center [19, 54] width 11 height 11
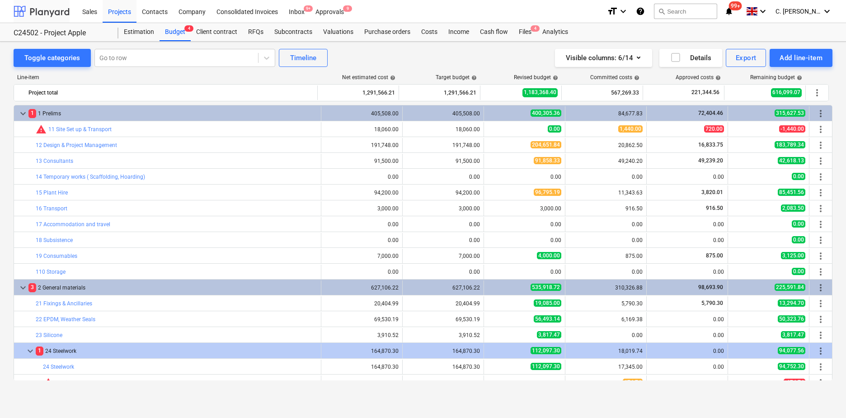
click at [54, 8] on div at bounding box center [42, 11] width 56 height 23
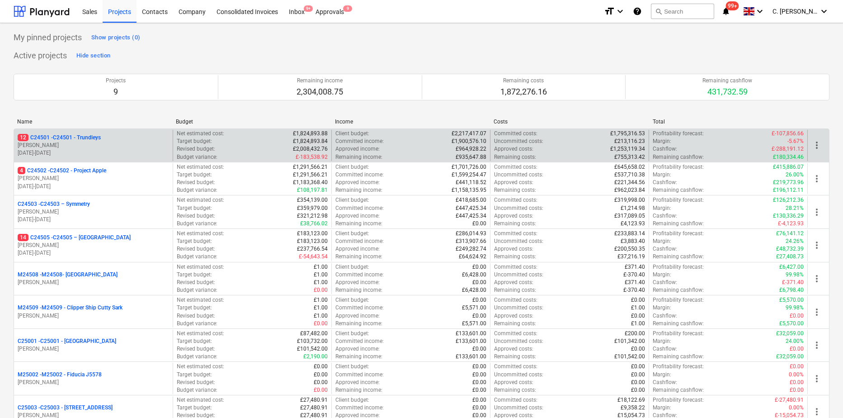
click at [67, 147] on p "[PERSON_NAME]" at bounding box center [93, 145] width 151 height 8
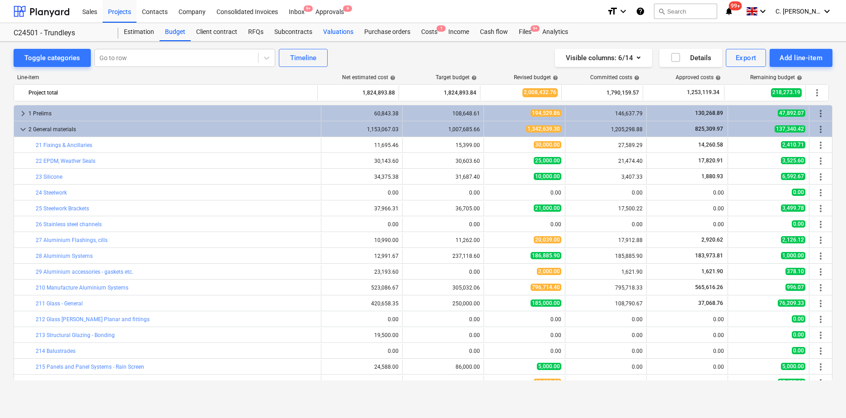
click at [344, 30] on div "Valuations" at bounding box center [338, 32] width 41 height 18
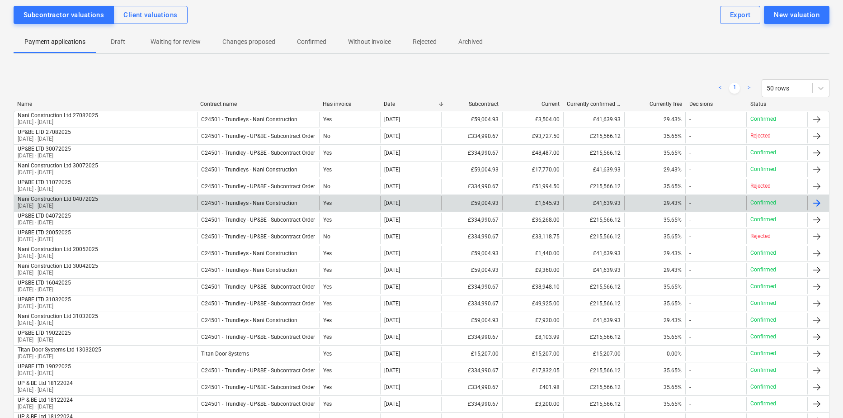
scroll to position [90, 0]
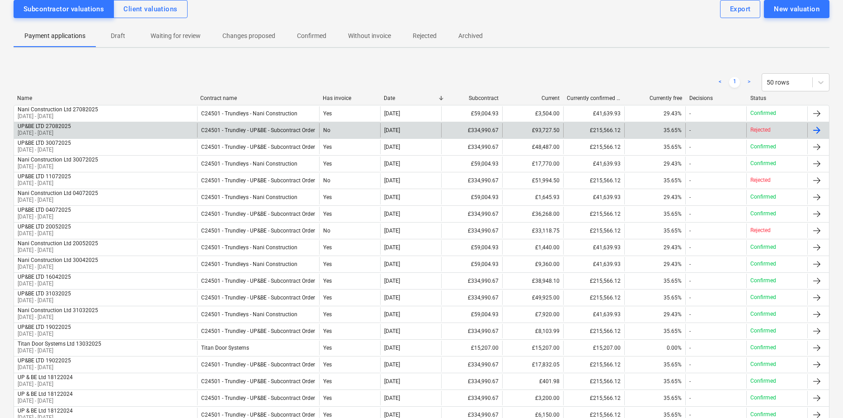
click at [50, 131] on p "[DATE] - [DATE]" at bounding box center [44, 133] width 53 height 8
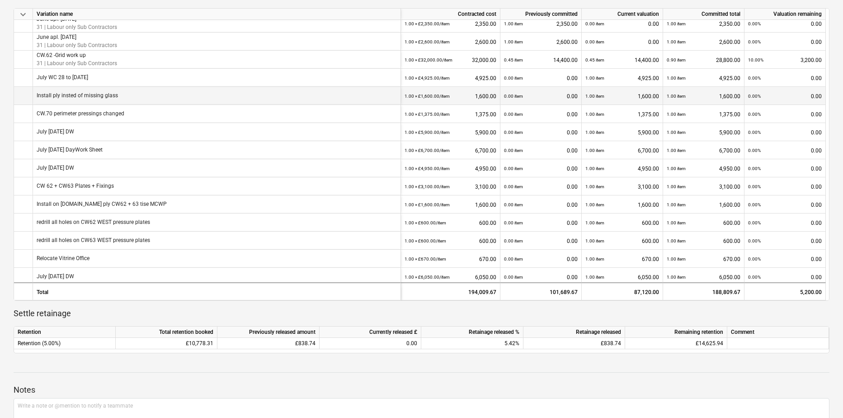
scroll to position [542, 0]
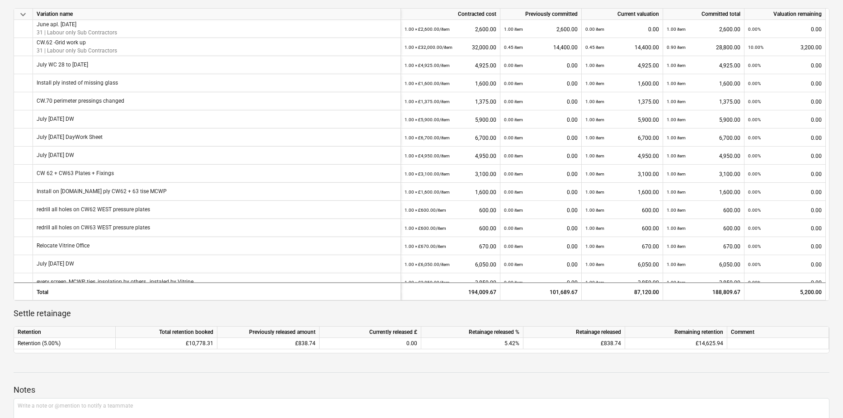
click at [357, 380] on div at bounding box center [422, 380] width 816 height 7
